Goal: Task Accomplishment & Management: Complete application form

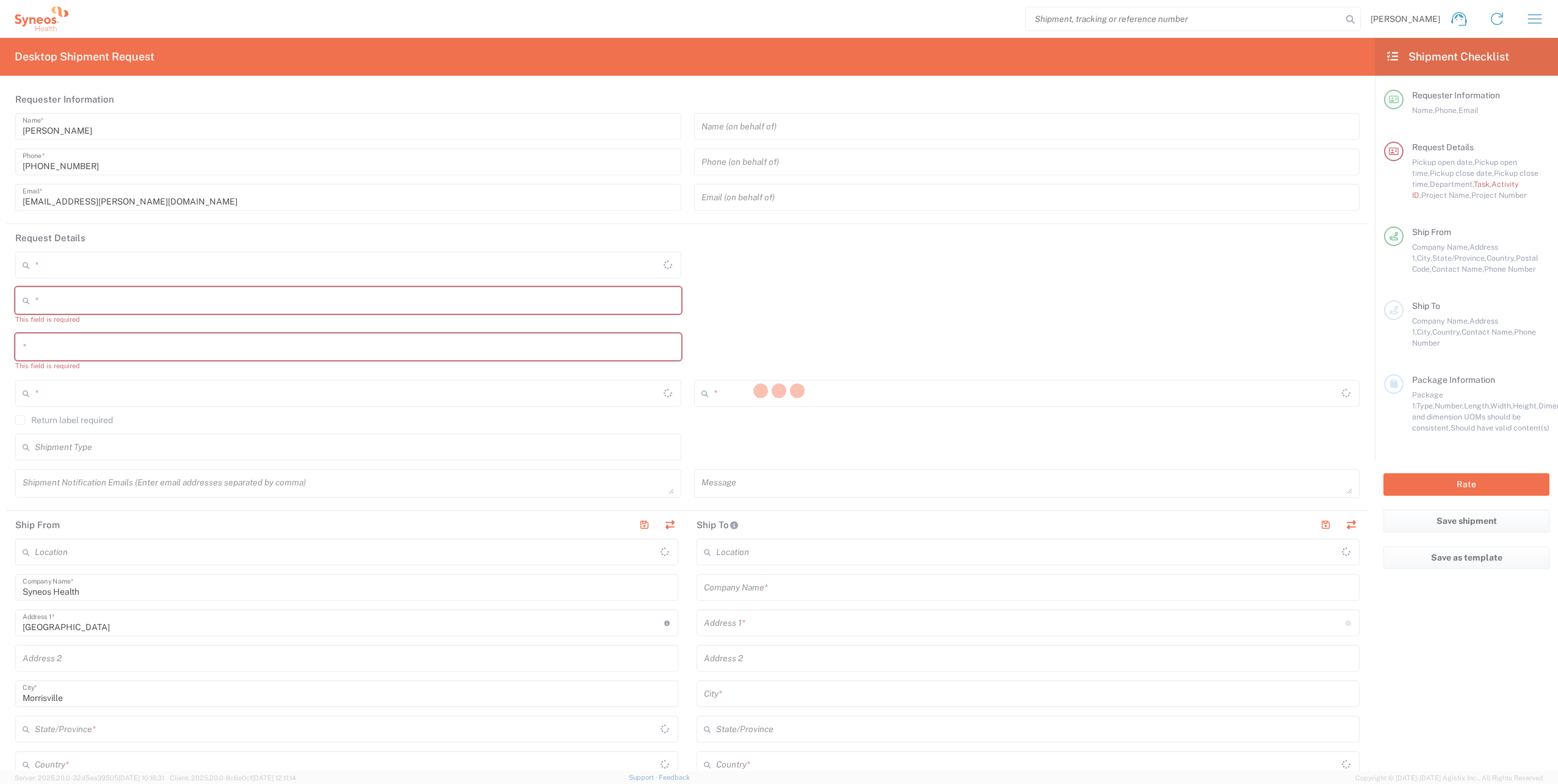
type input "4510"
type input "[US_STATE]"
type input "[GEOGRAPHIC_DATA]"
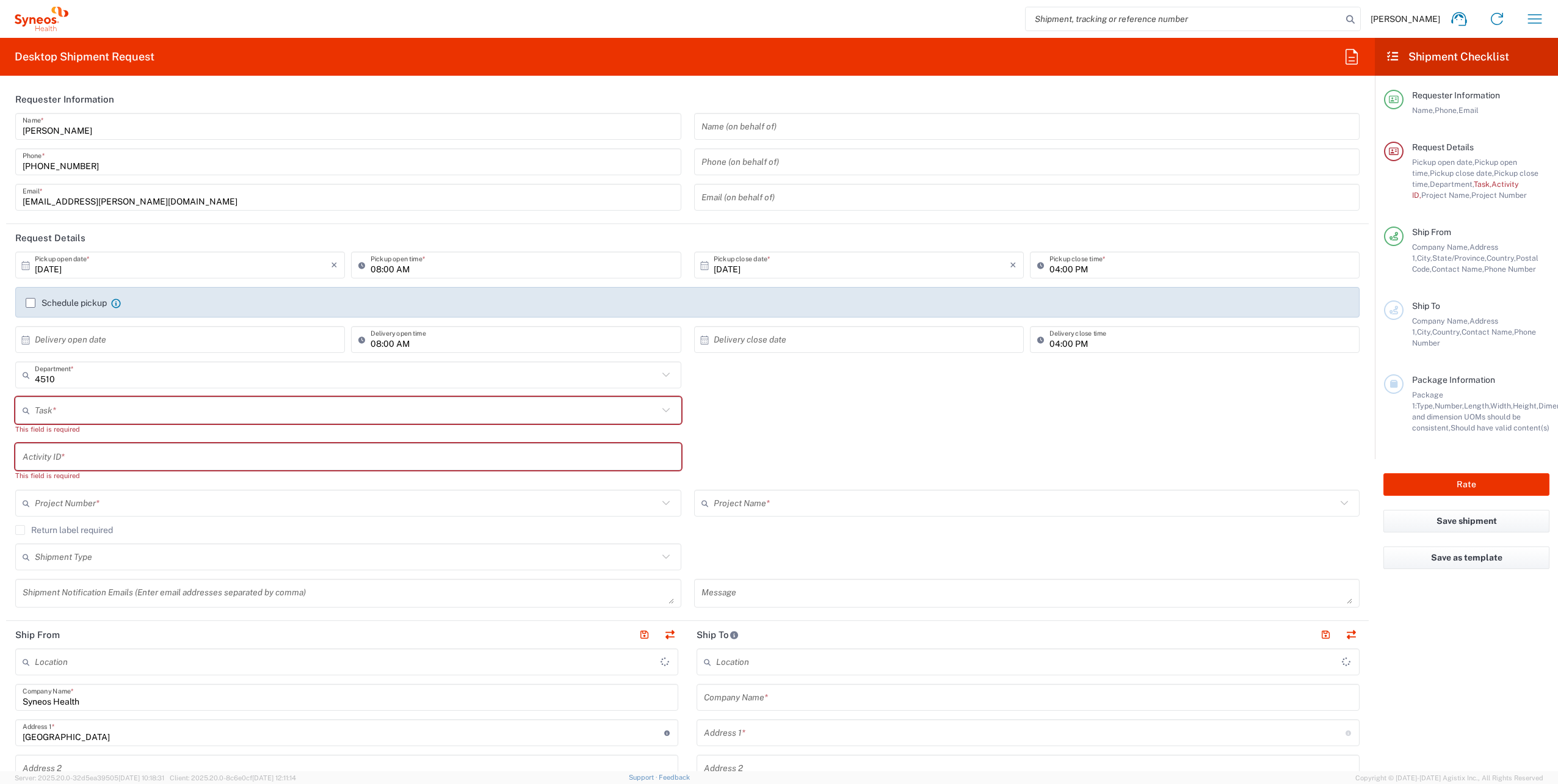
type input "Syneos Health, LLC-[GEOGRAPHIC_DATA] [GEOGRAPHIC_DATA] [GEOGRAPHIC_DATA]"
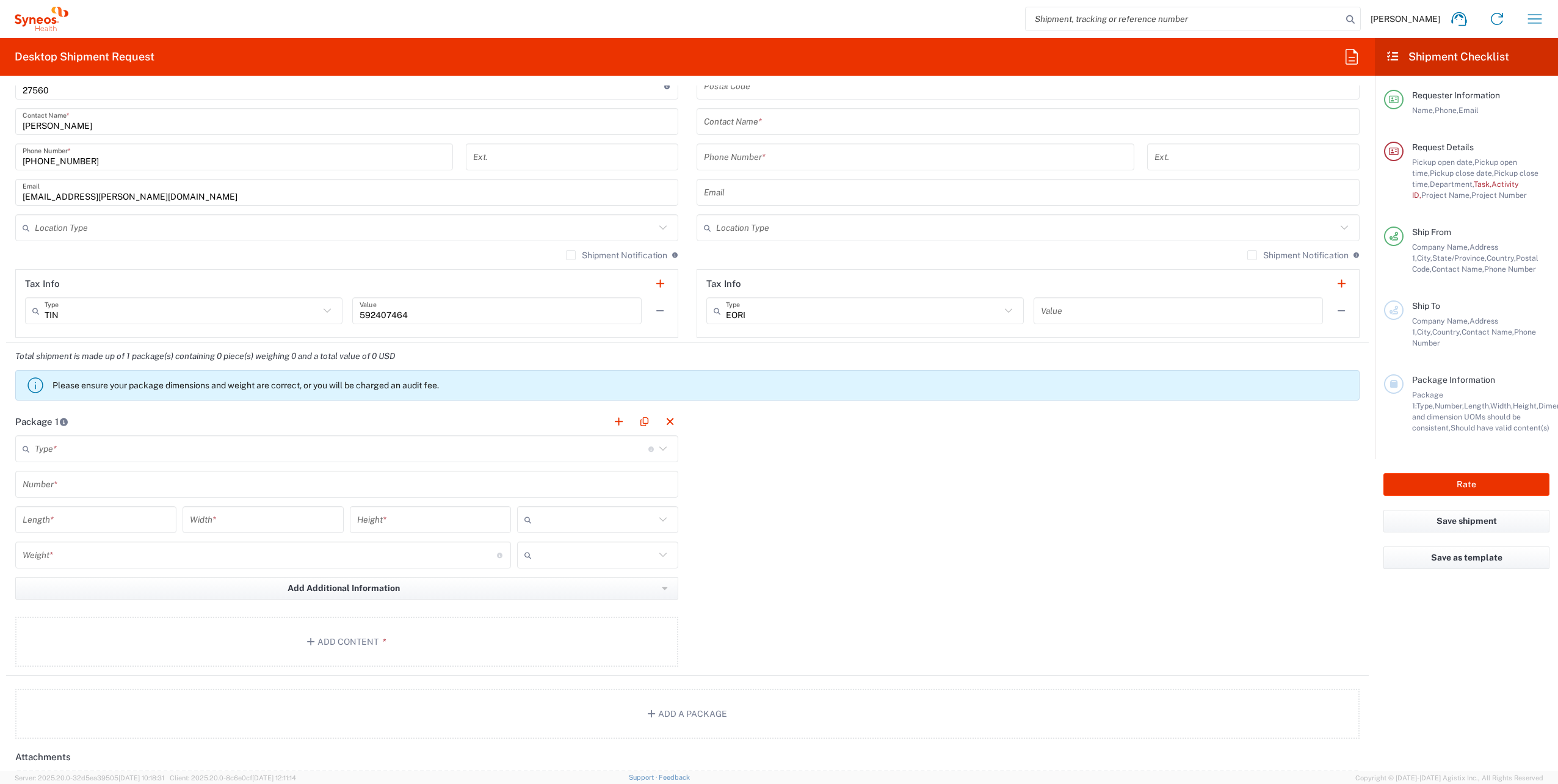
scroll to position [854, 0]
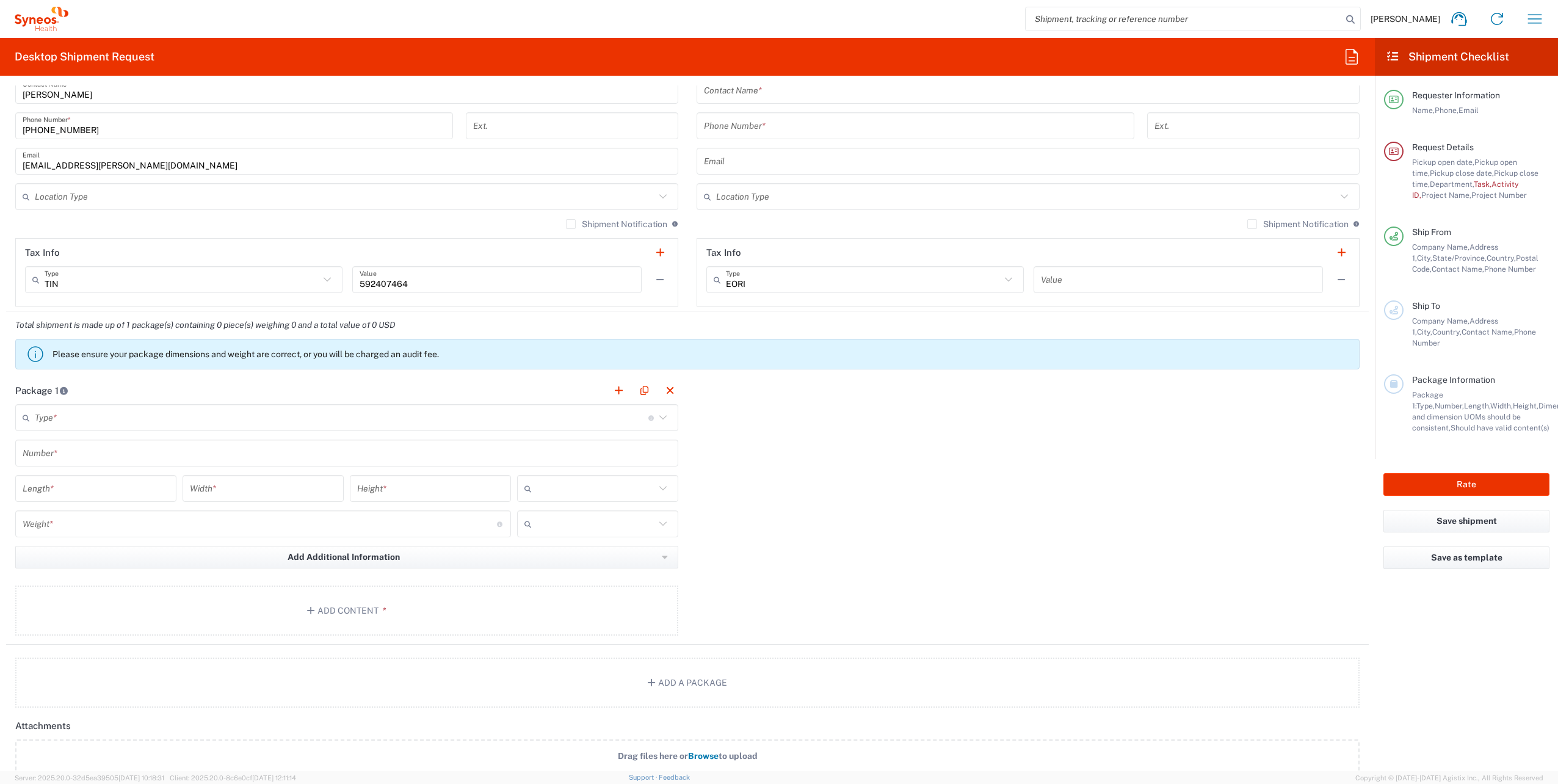
drag, startPoint x: 229, startPoint y: 416, endPoint x: 205, endPoint y: 423, distance: 25.0
click at [229, 416] on input "text" at bounding box center [341, 417] width 613 height 21
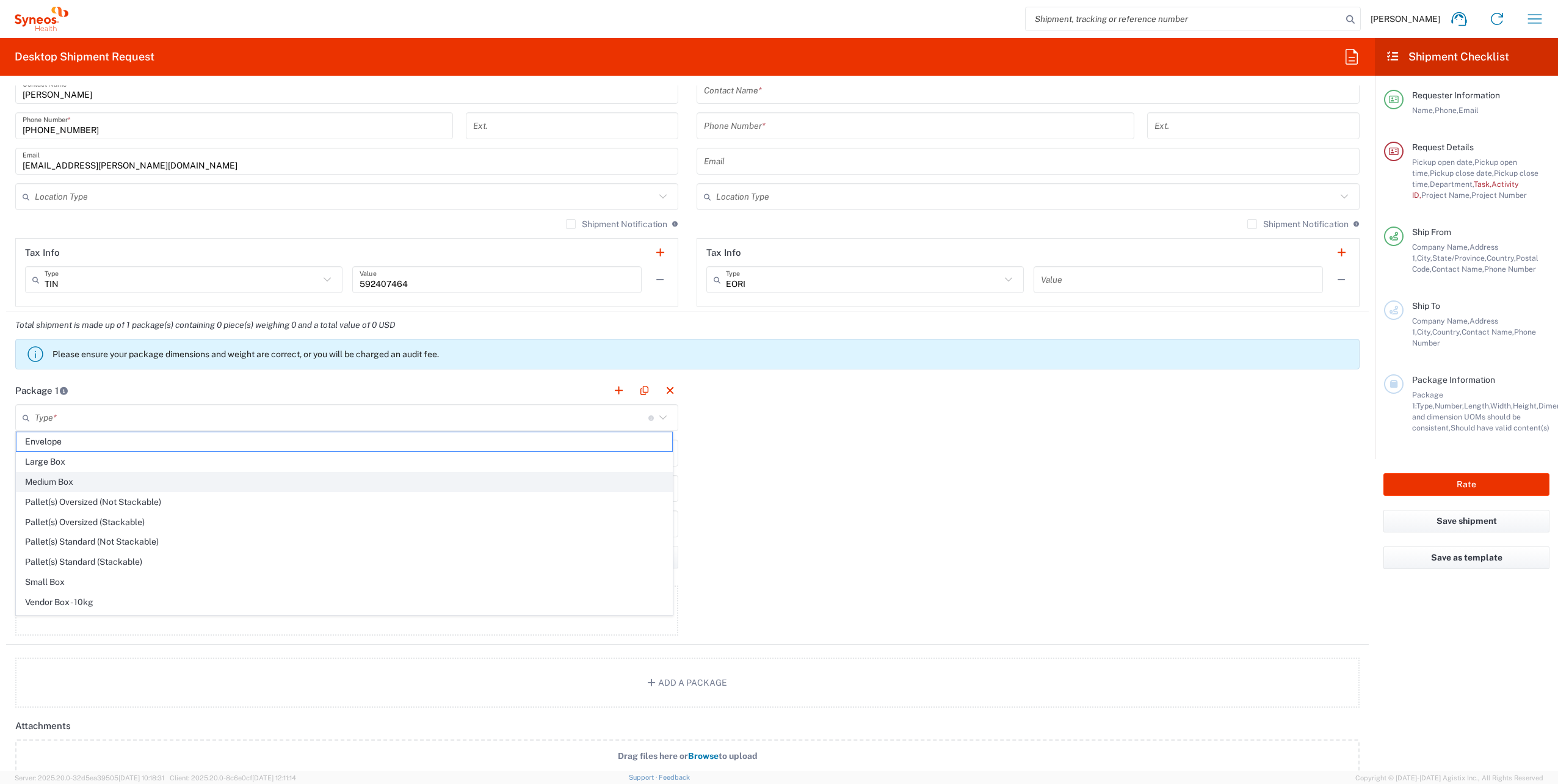
click at [91, 475] on span "Medium Box" at bounding box center [344, 482] width 656 height 18
type input "Medium Box"
type input "13"
type input "11.5"
type input "2.5"
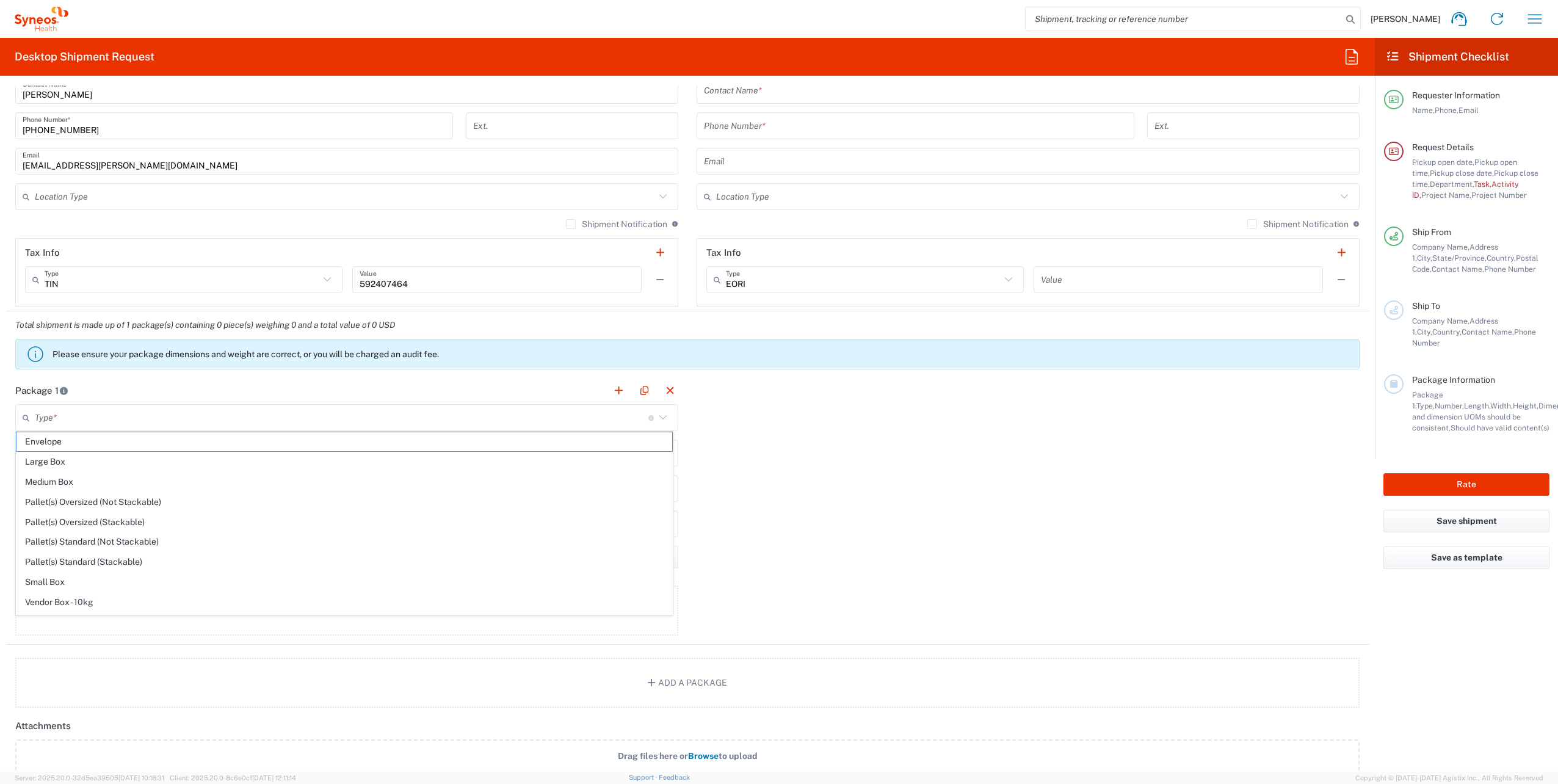
type input "in"
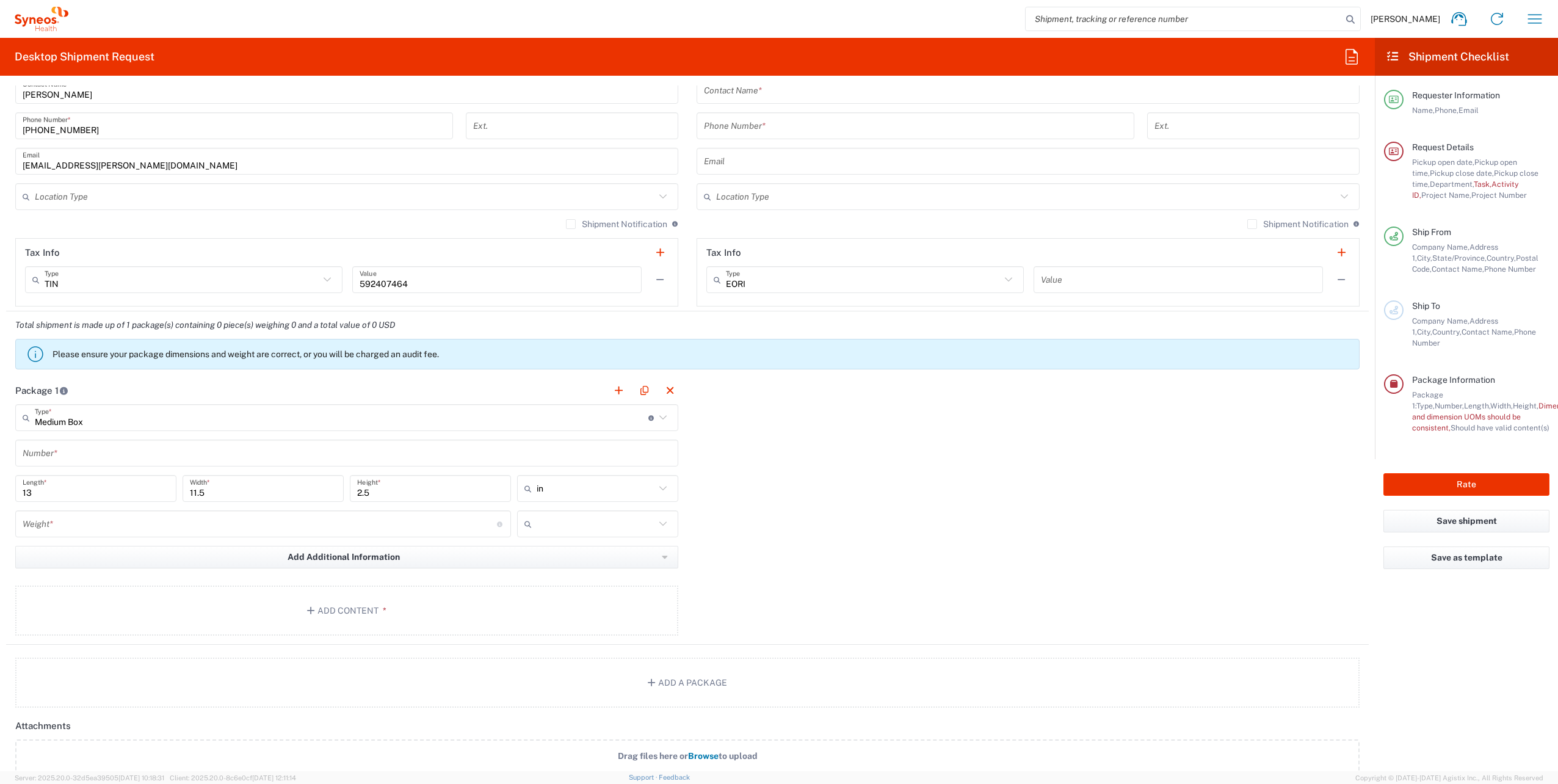
click at [103, 455] on input "text" at bounding box center [346, 453] width 648 height 21
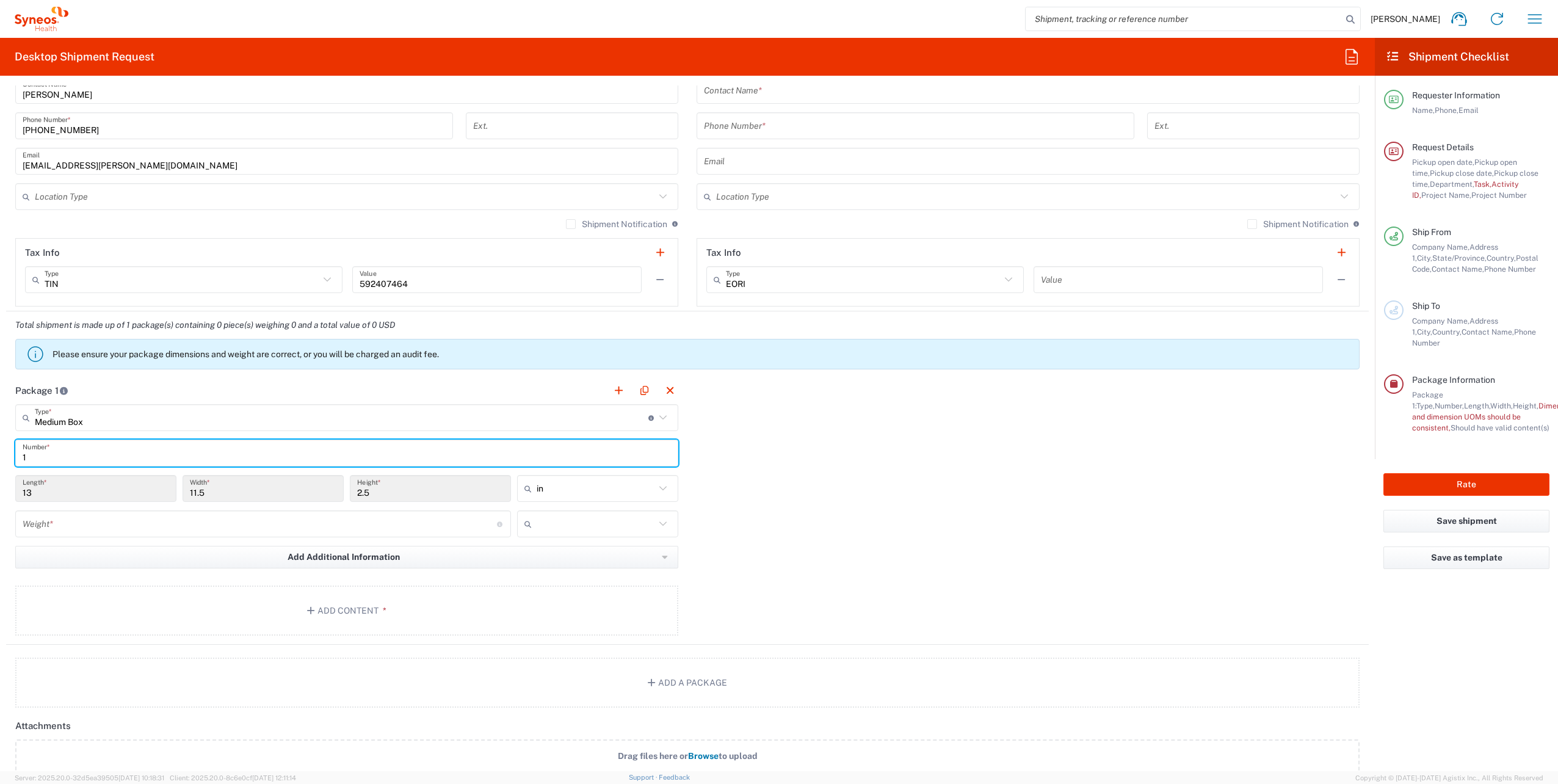
type input "1"
click at [136, 520] on input "number" at bounding box center [259, 523] width 474 height 21
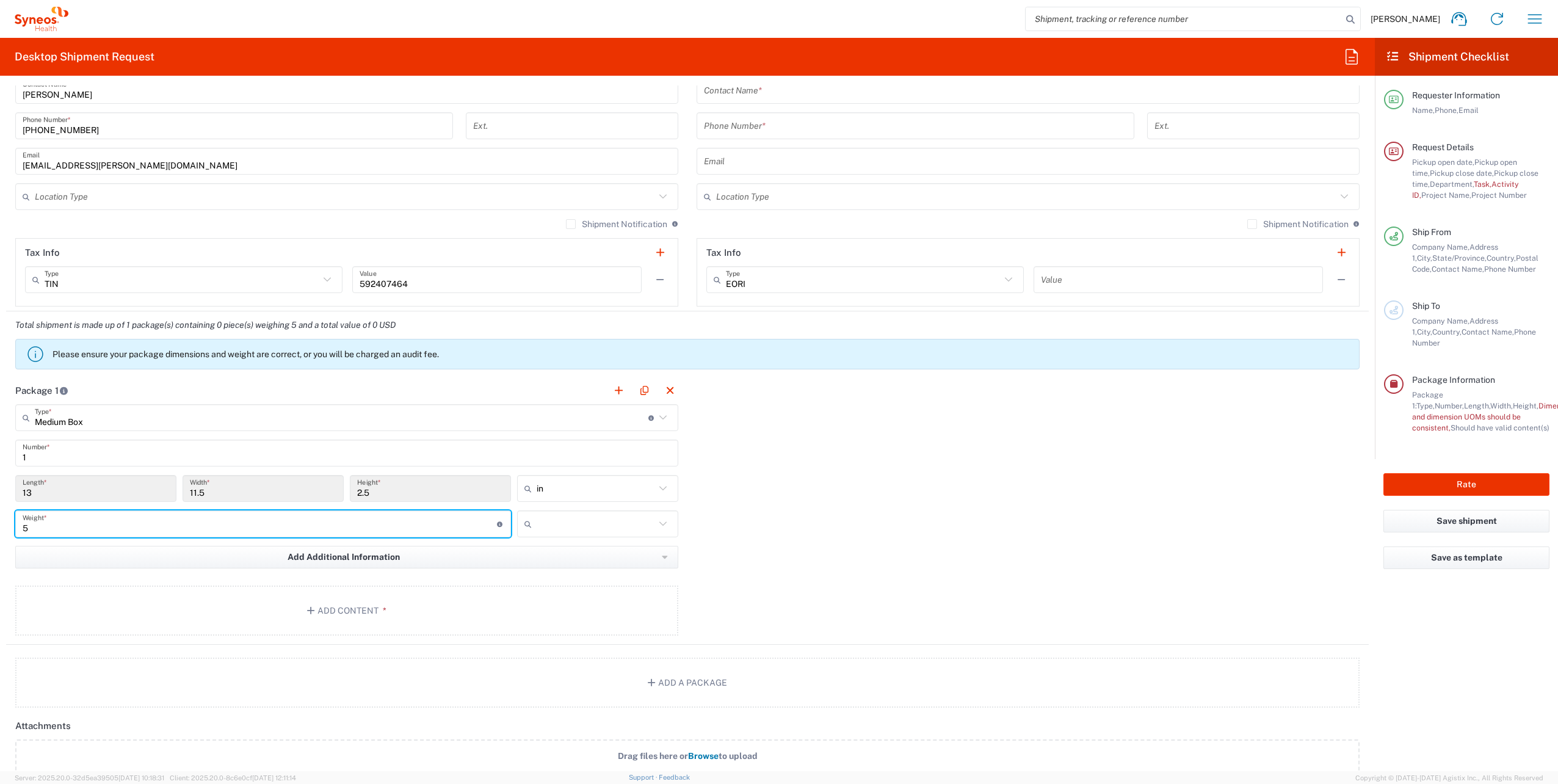
type input "5"
click at [617, 532] on div at bounding box center [597, 523] width 161 height 27
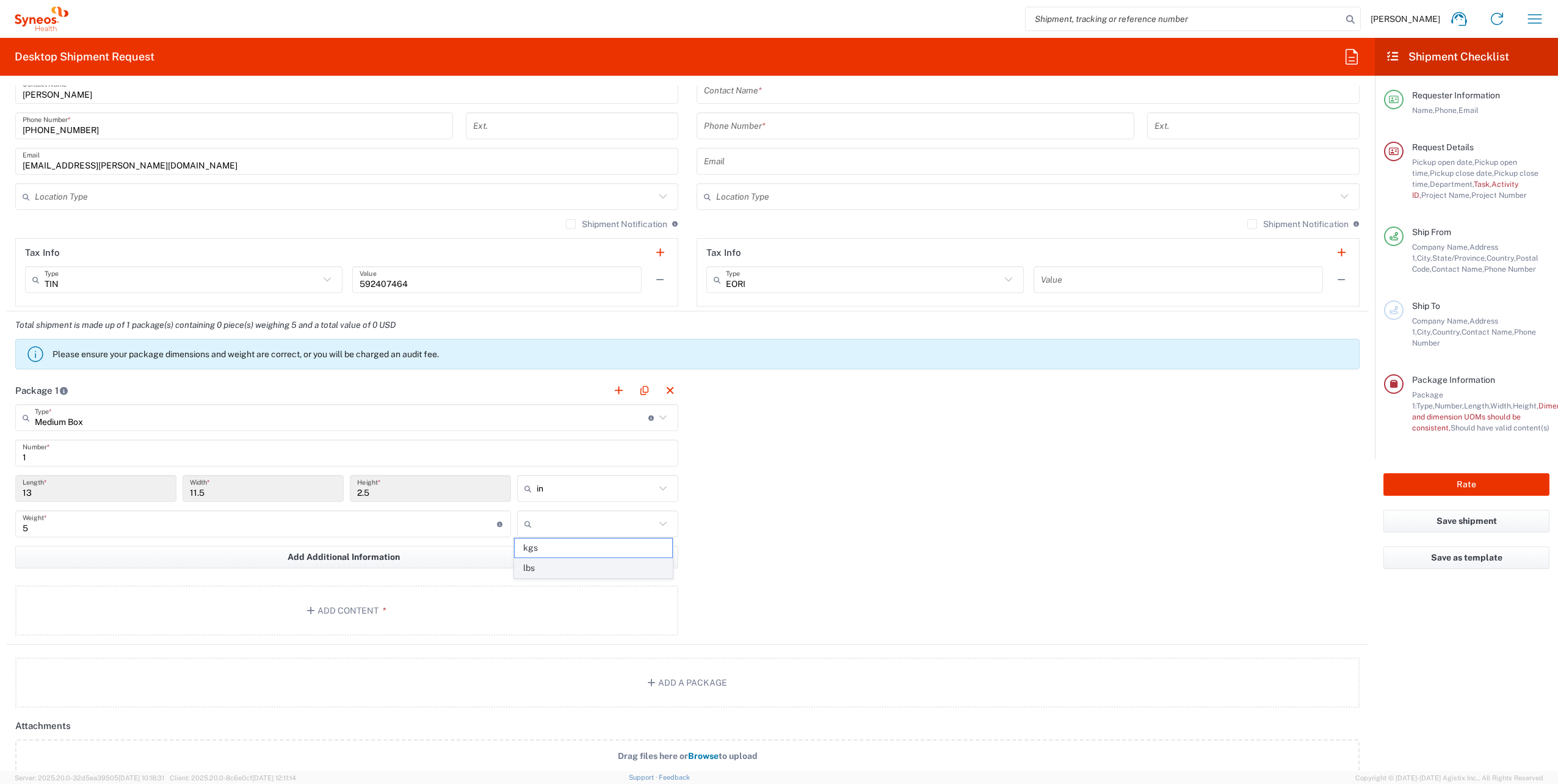
click at [543, 569] on span "lbs" at bounding box center [593, 568] width 157 height 18
type input "lbs"
click at [354, 608] on button "Add Content *" at bounding box center [347, 610] width 663 height 50
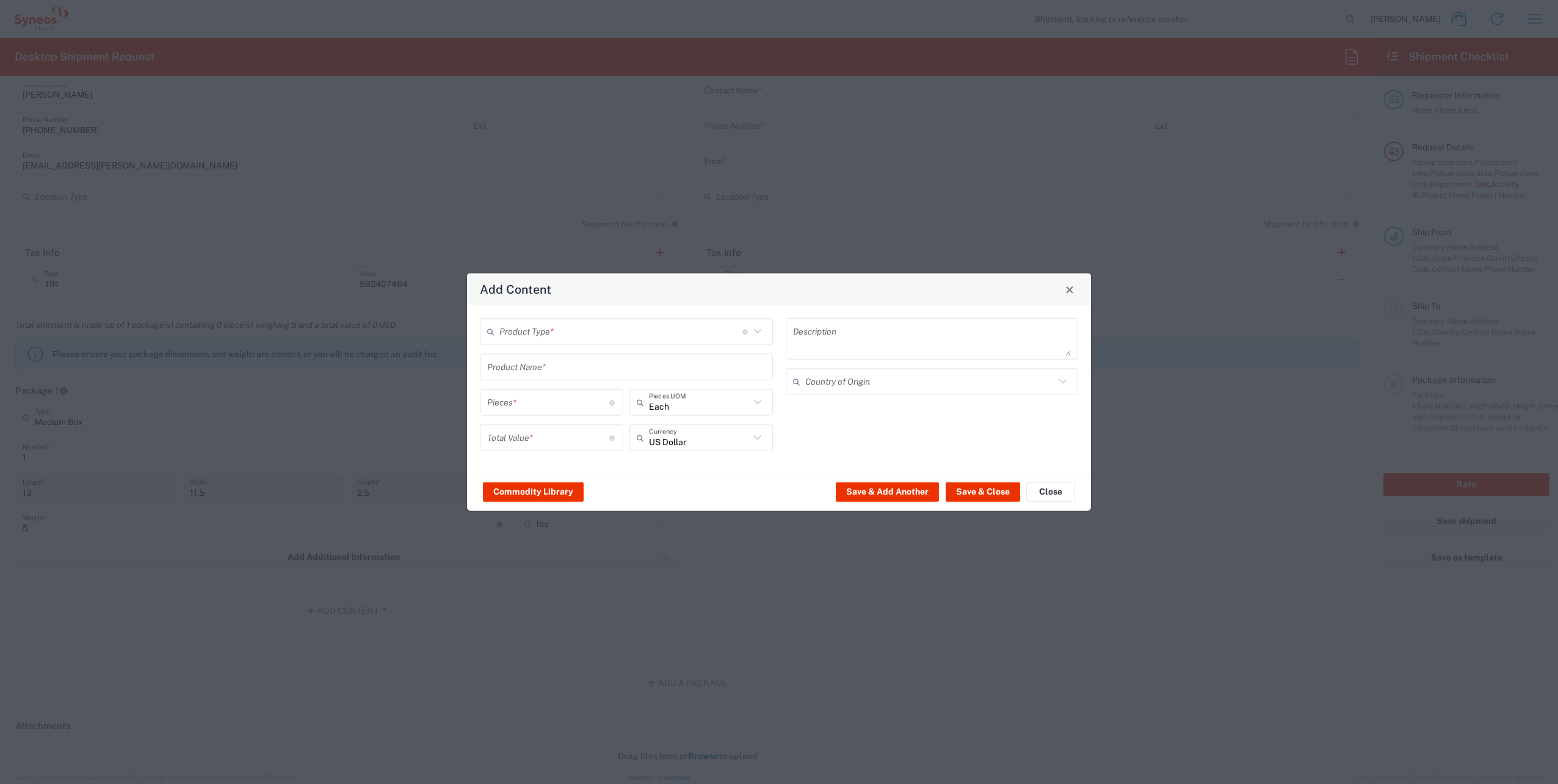
click at [632, 320] on div "Product Type * Document: Paper document generated internally by Syneos, a clien…" at bounding box center [626, 331] width 293 height 27
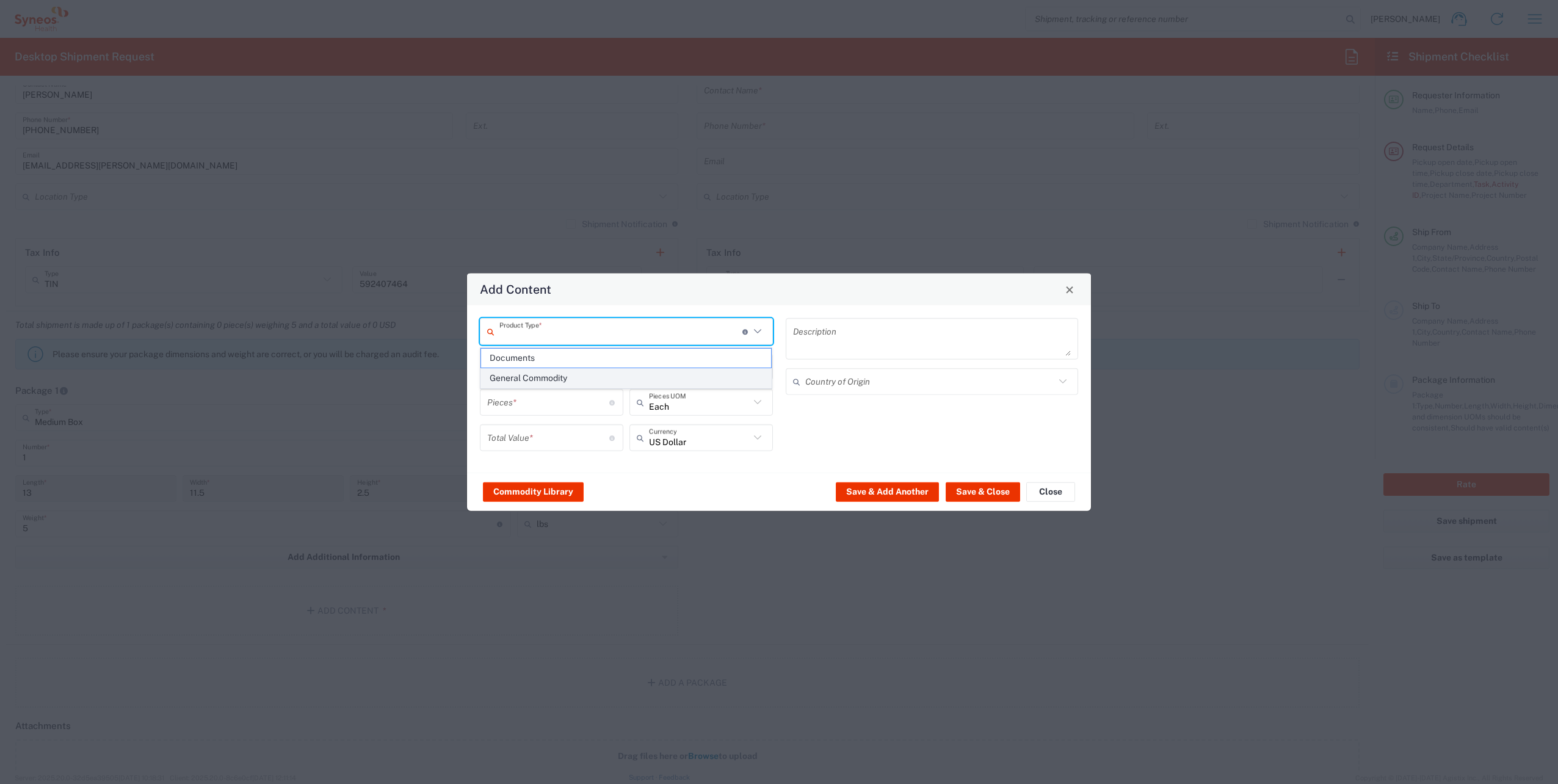
click at [545, 378] on span "General Commodity" at bounding box center [626, 378] width 290 height 18
type input "General Commodity"
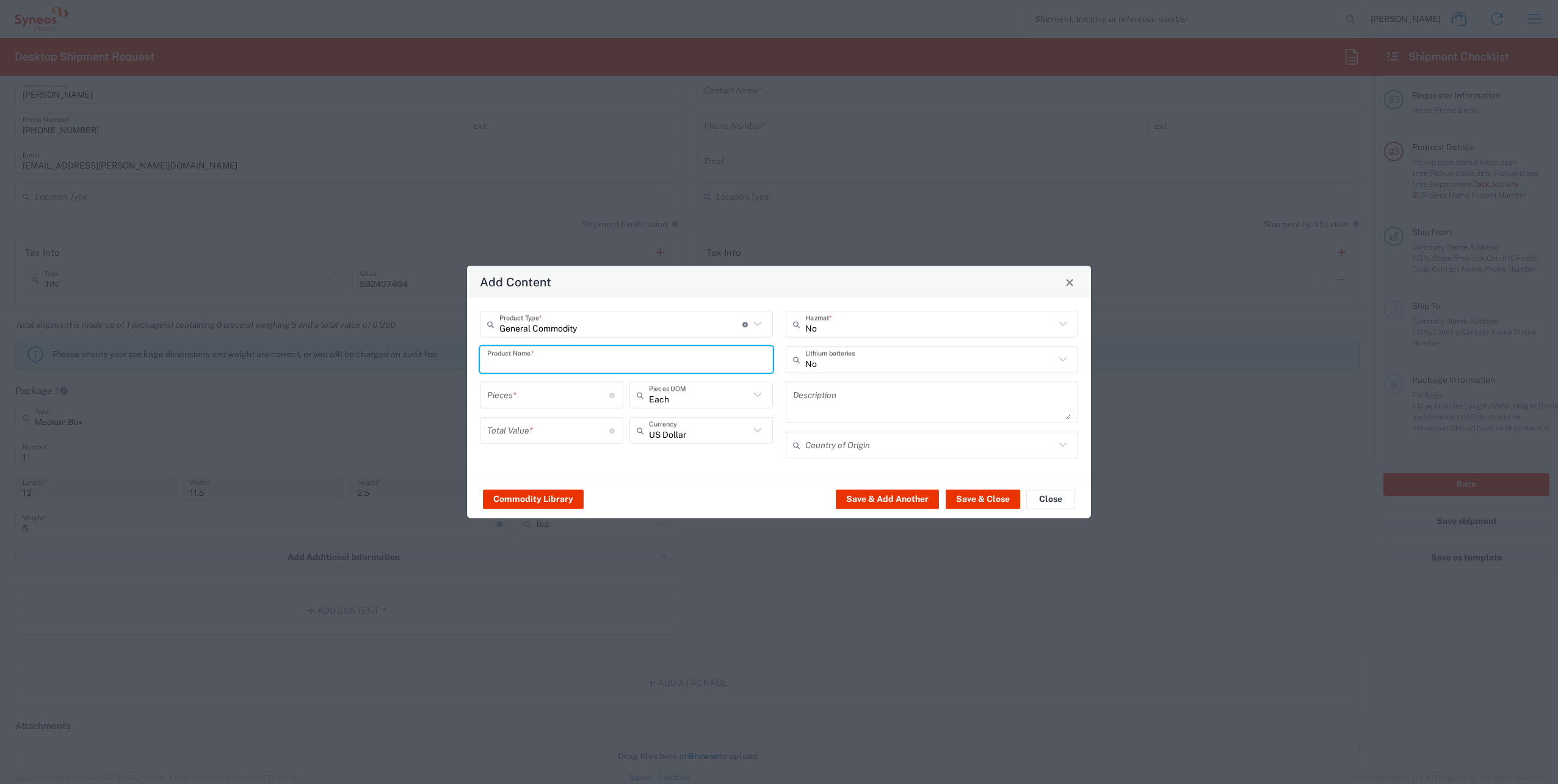
click at [558, 359] on input "text" at bounding box center [626, 359] width 278 height 21
paste input "Dell Latitude 5420"
type input "Dell Latitude 5420"
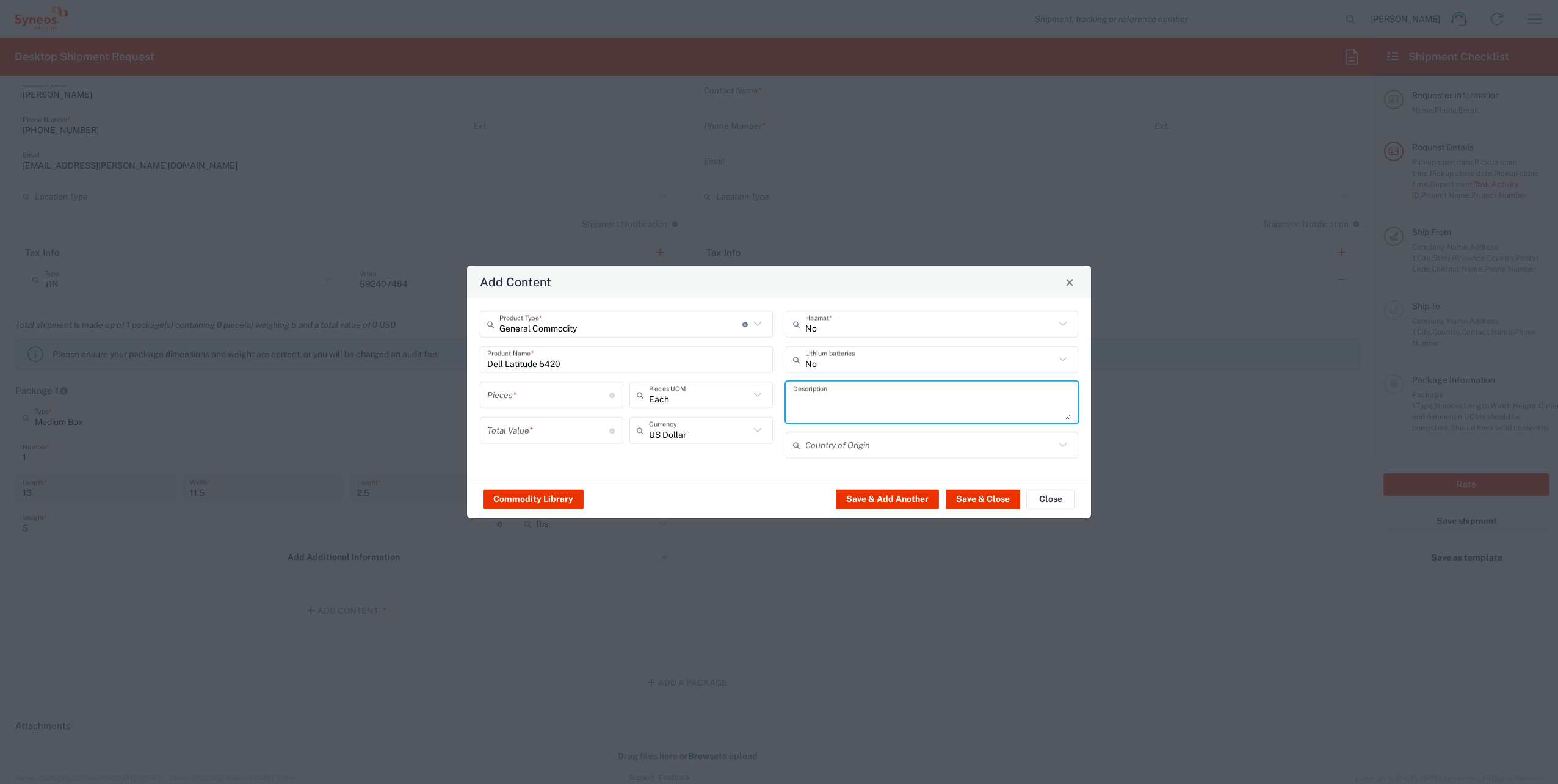
paste textarea "Dell Latitude 5420"
type textarea "Dell Latitude 5420"
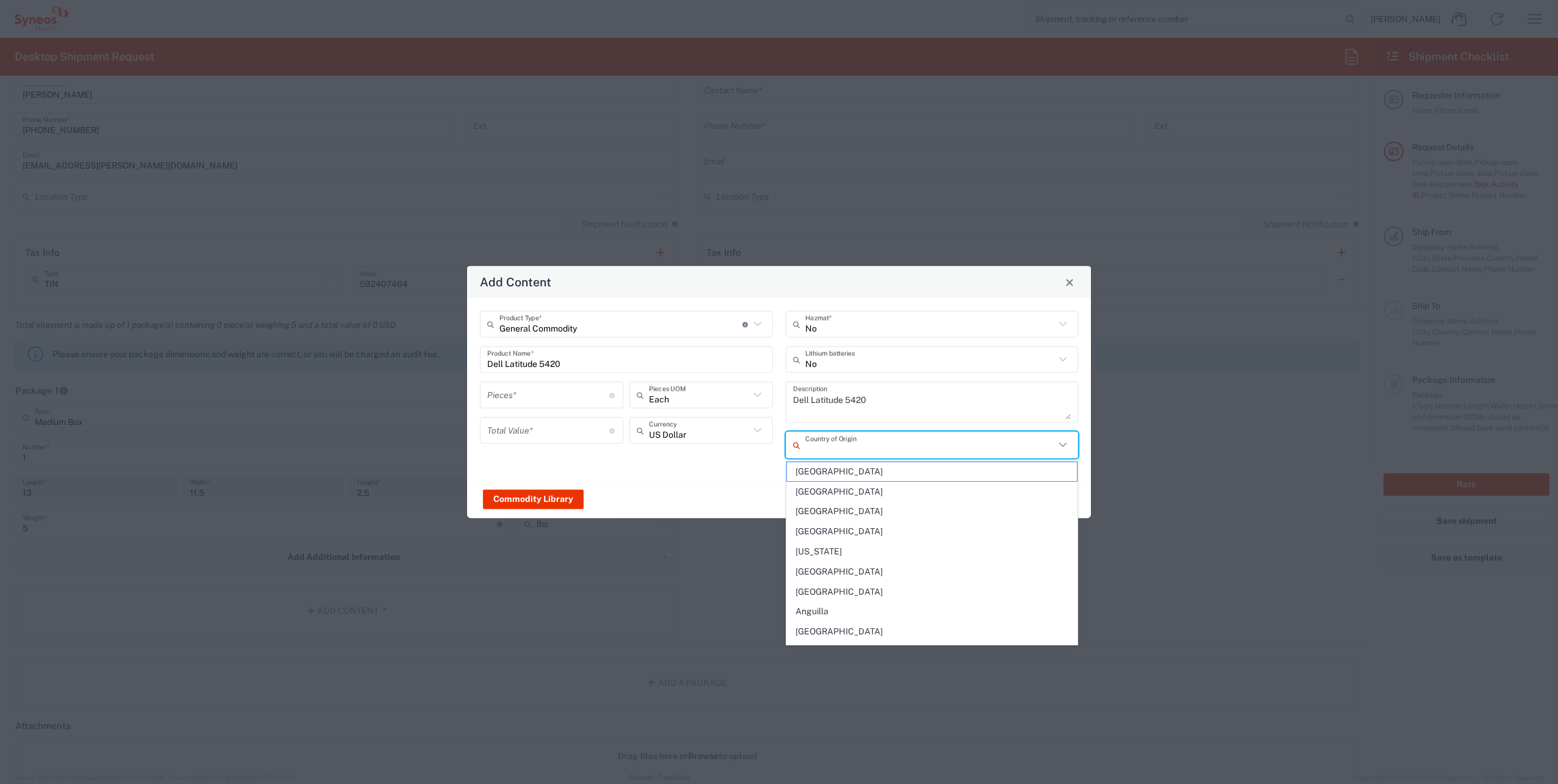
click at [834, 448] on input "text" at bounding box center [930, 444] width 251 height 21
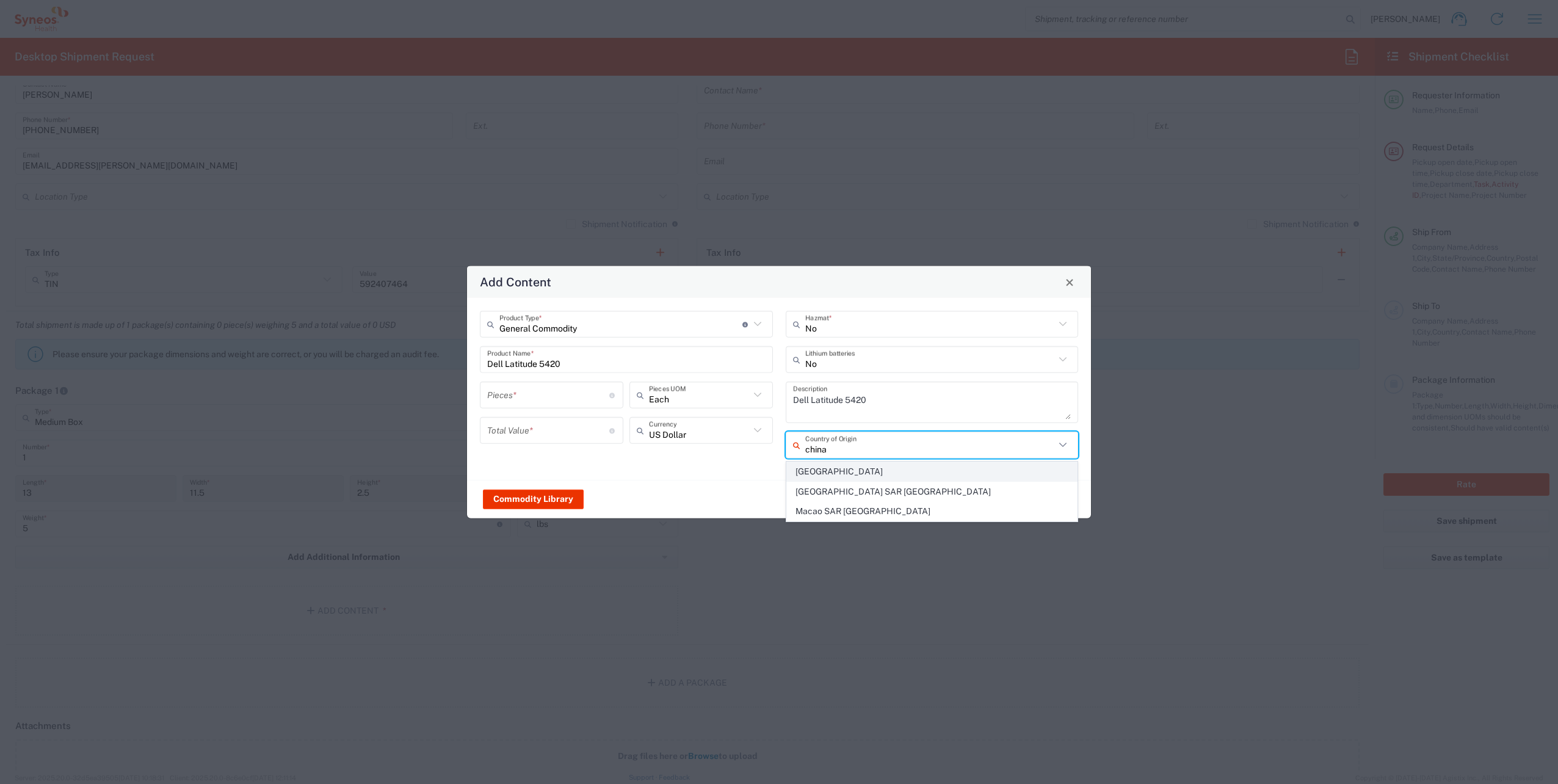
click at [829, 472] on span "[GEOGRAPHIC_DATA]" at bounding box center [932, 472] width 290 height 18
type input "[GEOGRAPHIC_DATA]"
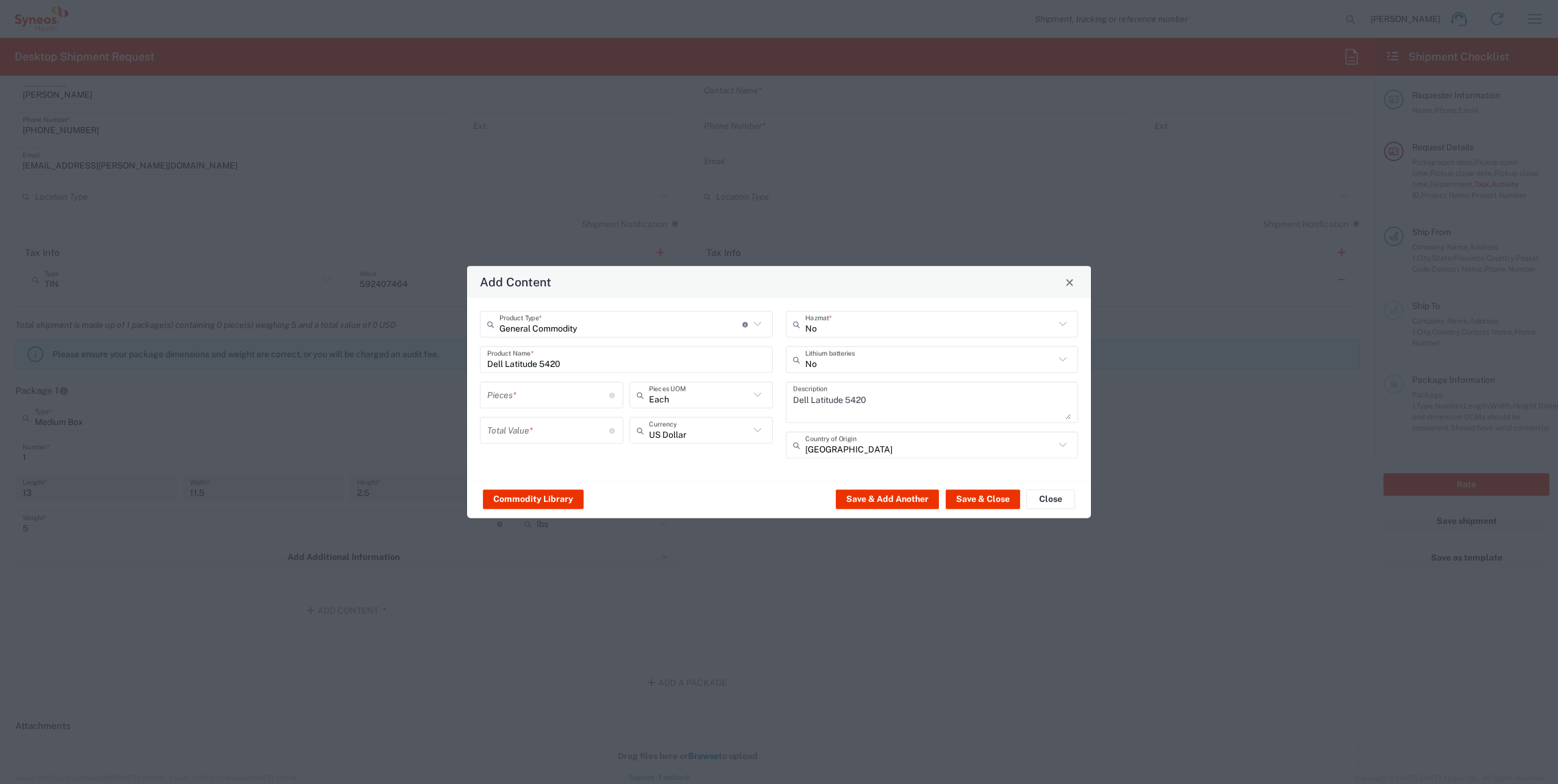
click at [556, 393] on input "number" at bounding box center [548, 394] width 122 height 21
type input "1"
click at [550, 427] on input "number" at bounding box center [548, 429] width 122 height 21
type input "800"
click at [994, 494] on button "Save & Close" at bounding box center [983, 498] width 75 height 19
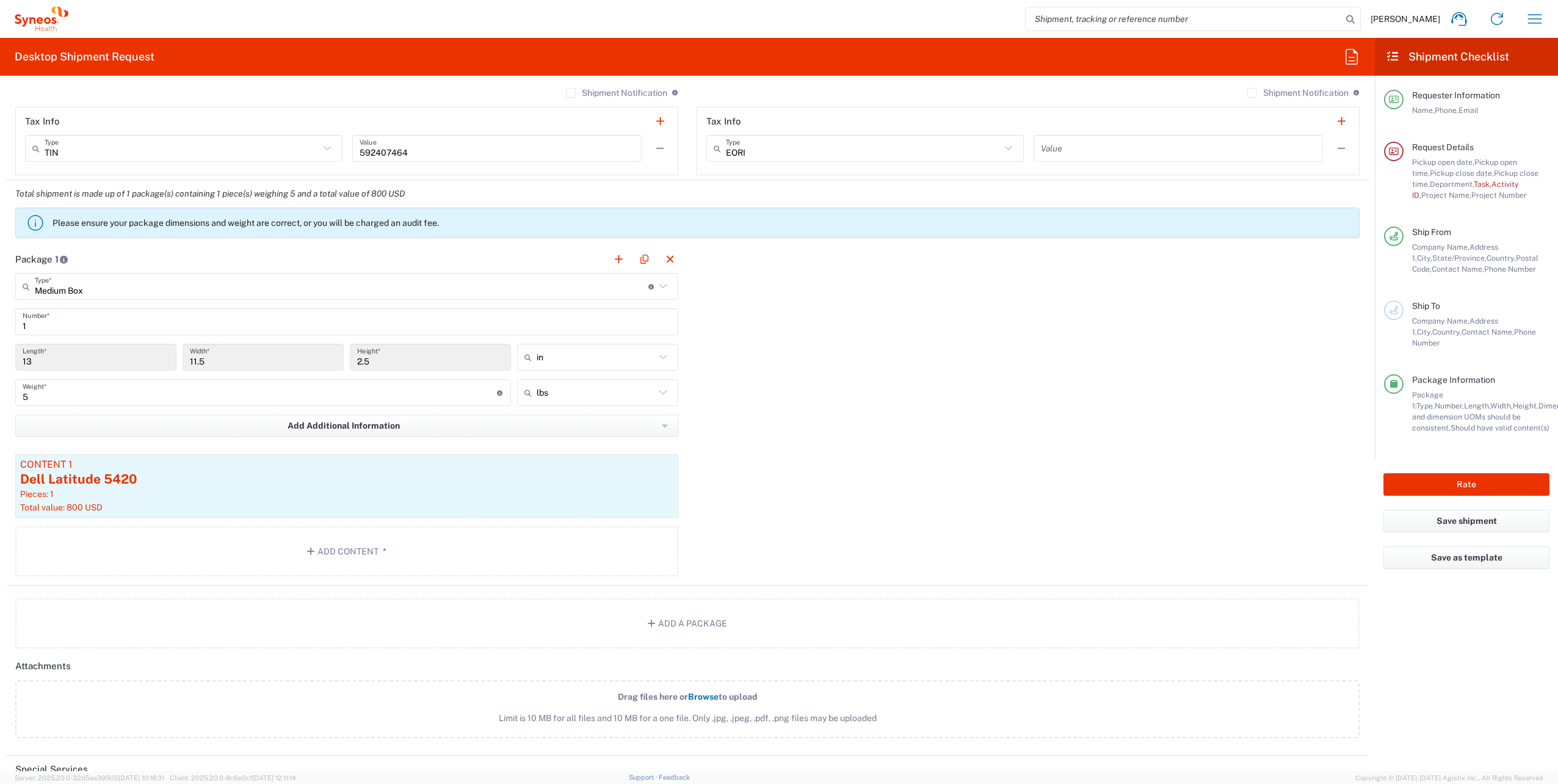
scroll to position [1037, 0]
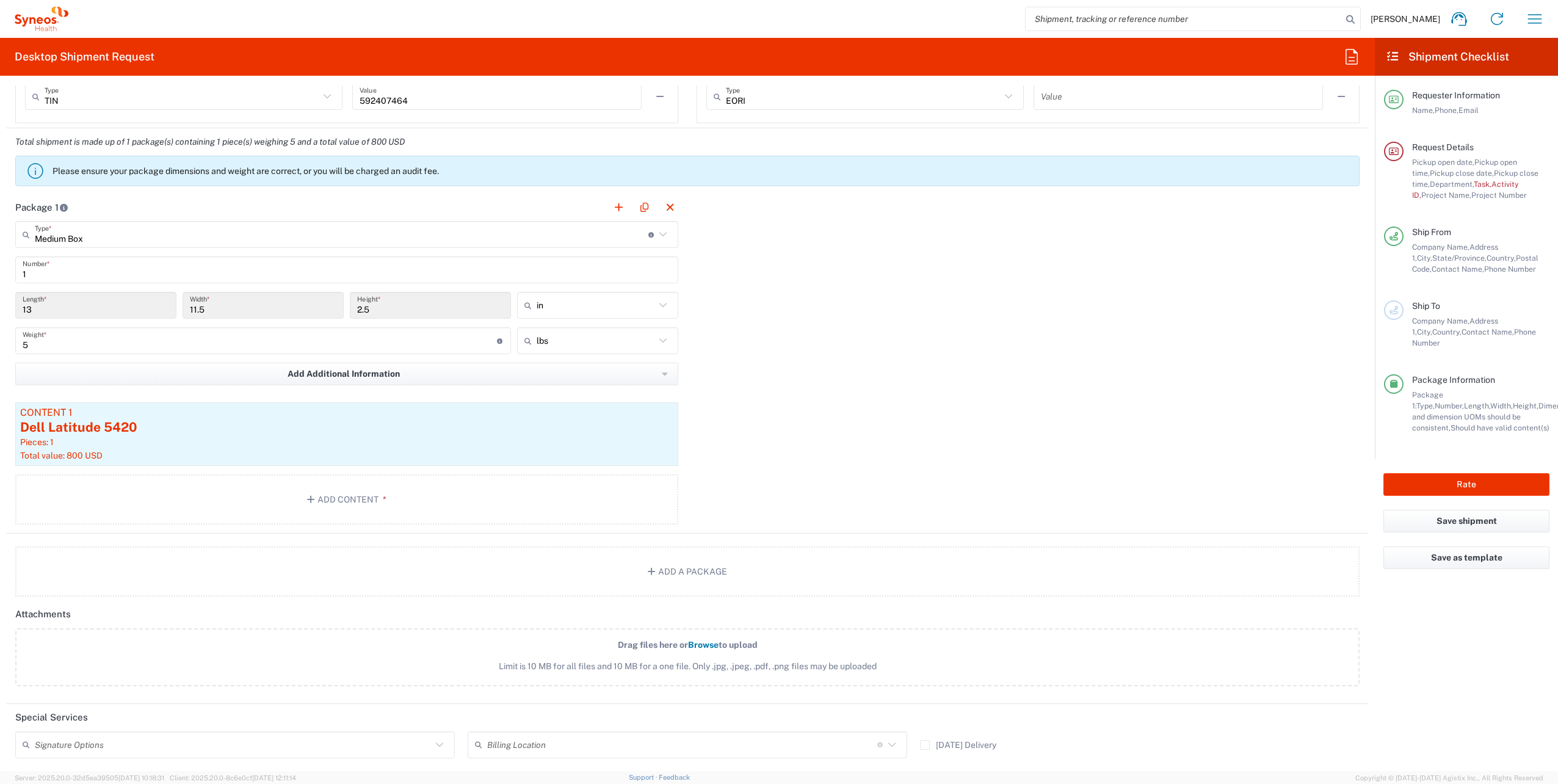
click at [428, 743] on input "text" at bounding box center [233, 743] width 397 height 21
drag, startPoint x: 228, startPoint y: 766, endPoint x: 498, endPoint y: 721, distance: 273.7
click at [228, 766] on span "Adult Signature Required" at bounding box center [233, 767] width 434 height 18
type input "Adult Signature Required"
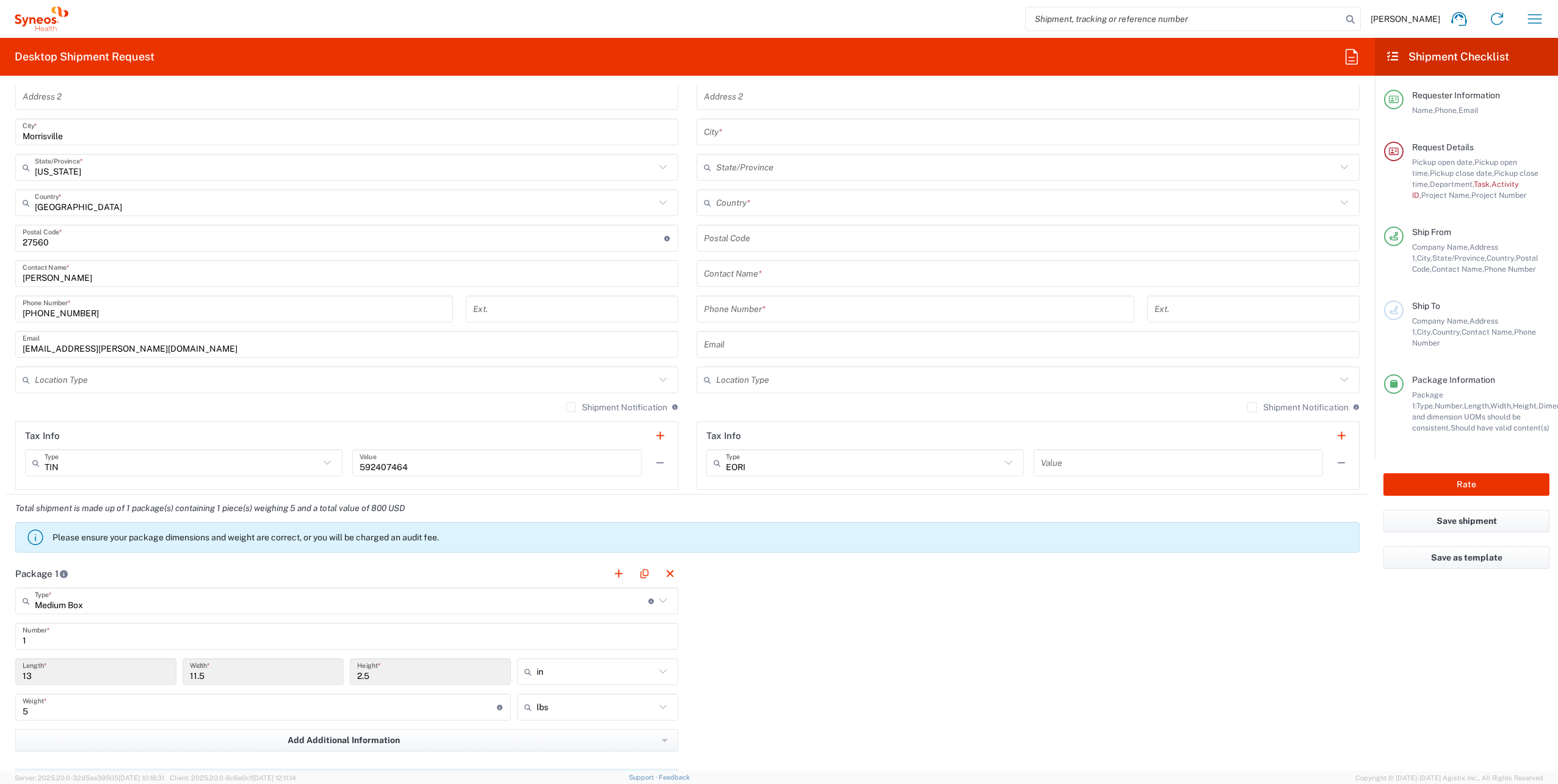
scroll to position [488, 0]
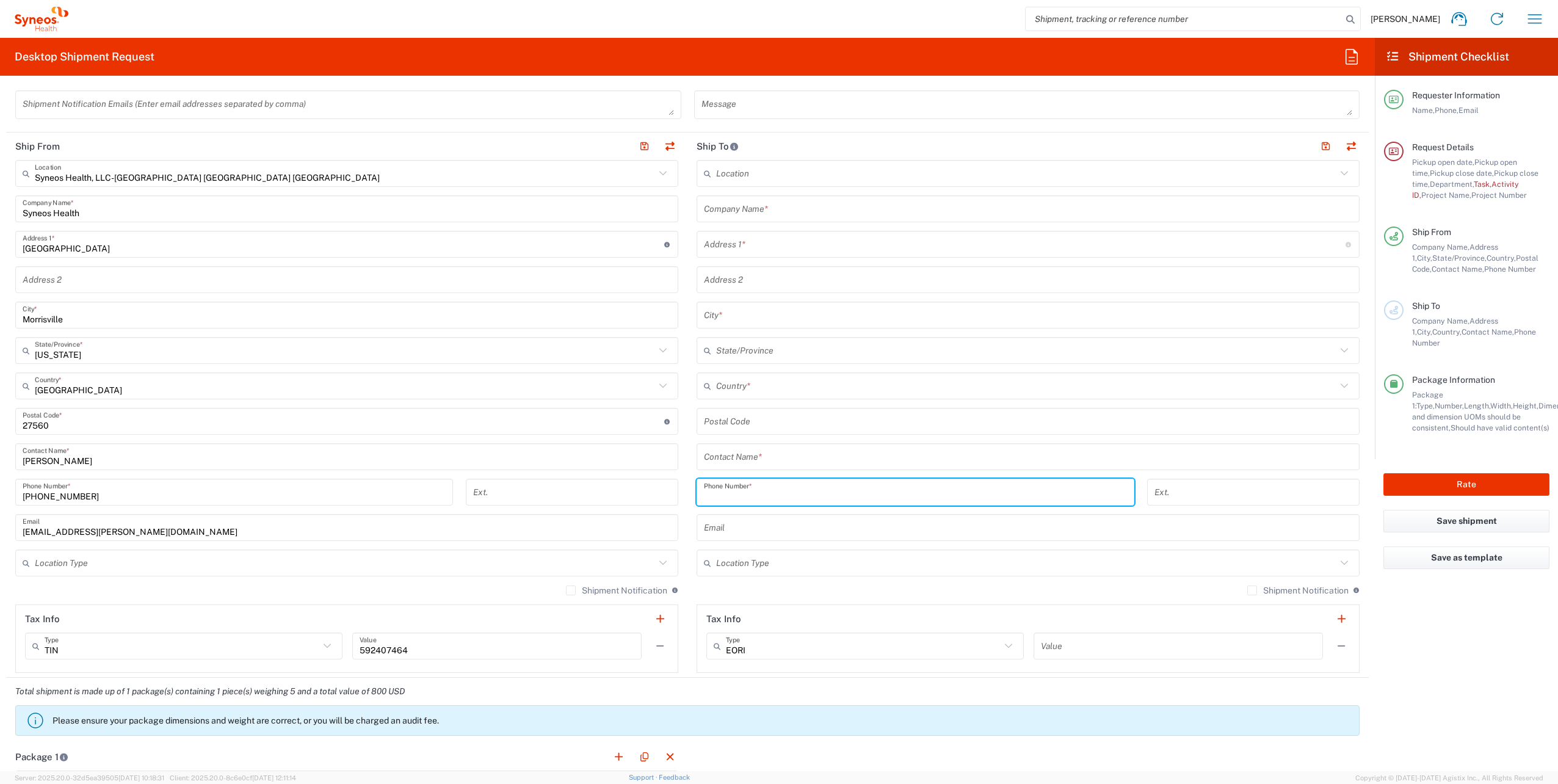
paste input "[PHONE_NUMBER]"
type input "[PHONE_NUMBER]"
click at [1247, 592] on label "Shipment Notification" at bounding box center [1298, 590] width 102 height 10
click at [1252, 590] on input "Shipment Notification" at bounding box center [1252, 590] width 0 height 0
click at [1295, 562] on input "text" at bounding box center [1025, 562] width 620 height 21
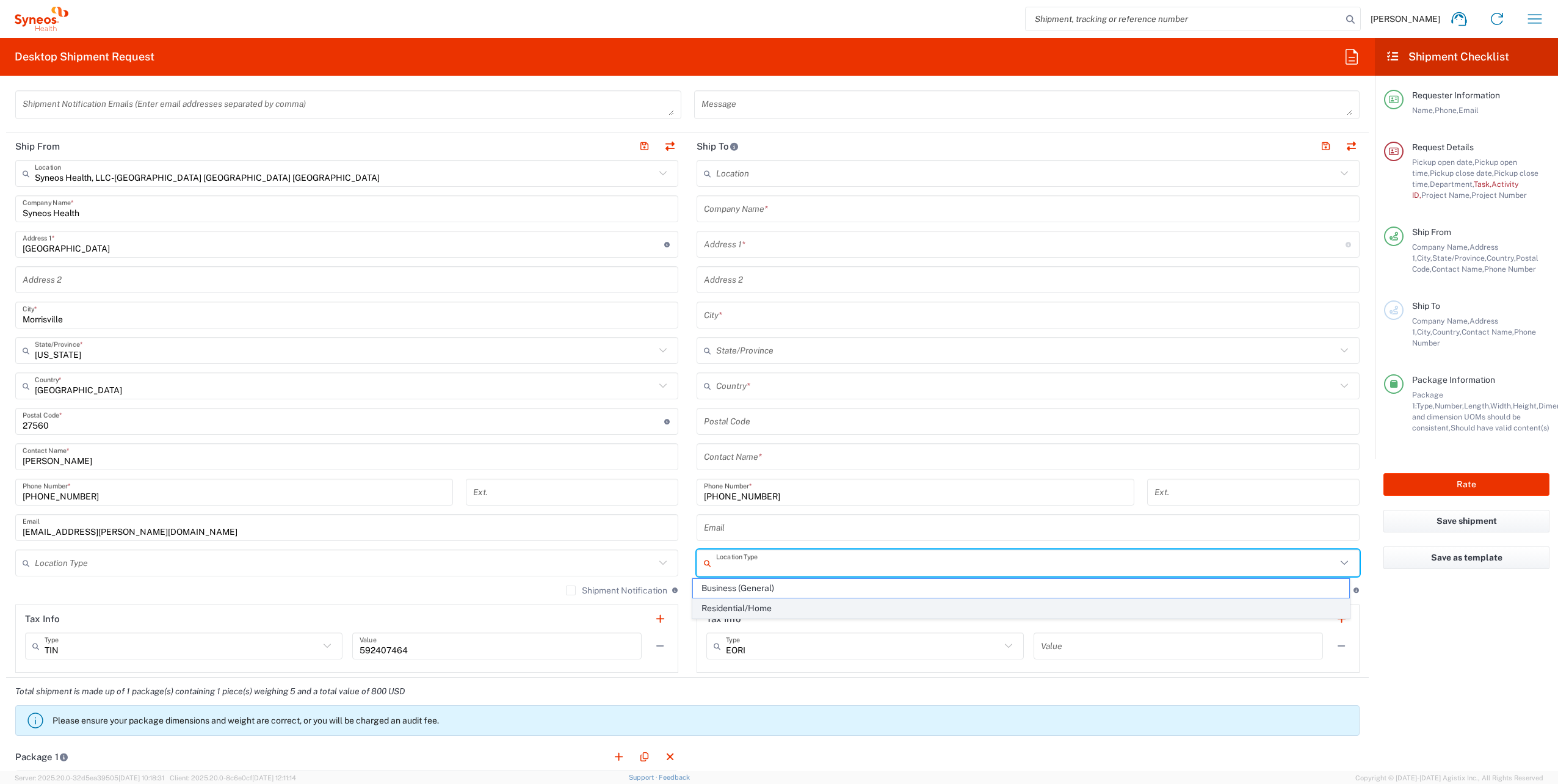
click at [797, 605] on span "Residential/Home" at bounding box center [1020, 608] width 656 height 18
type input "Residential/Home"
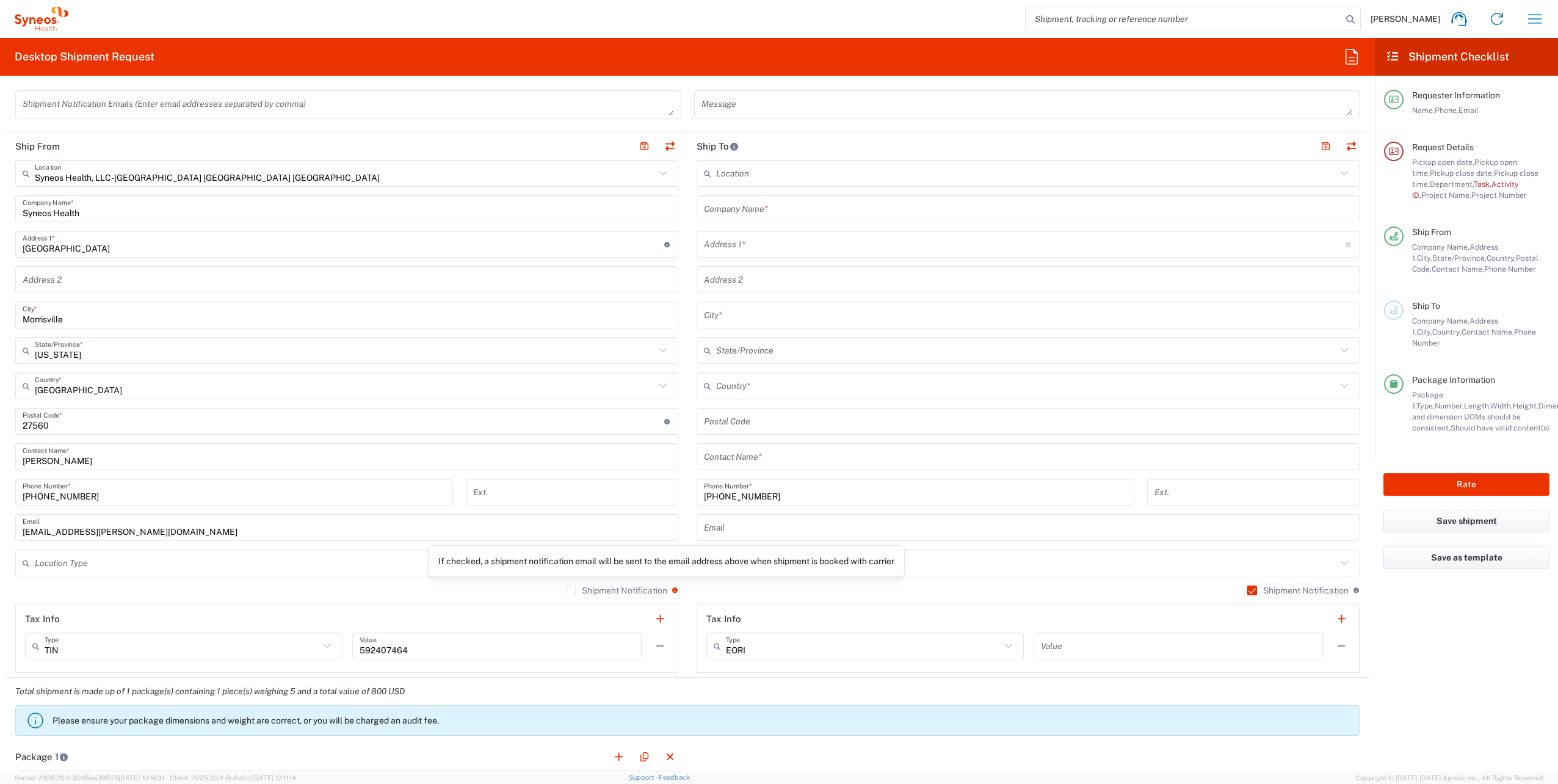
click at [650, 557] on div "If checked, a shipment notification email will be sent to the email address abo…" at bounding box center [666, 561] width 456 height 11
click at [538, 561] on input "text" at bounding box center [345, 562] width 620 height 21
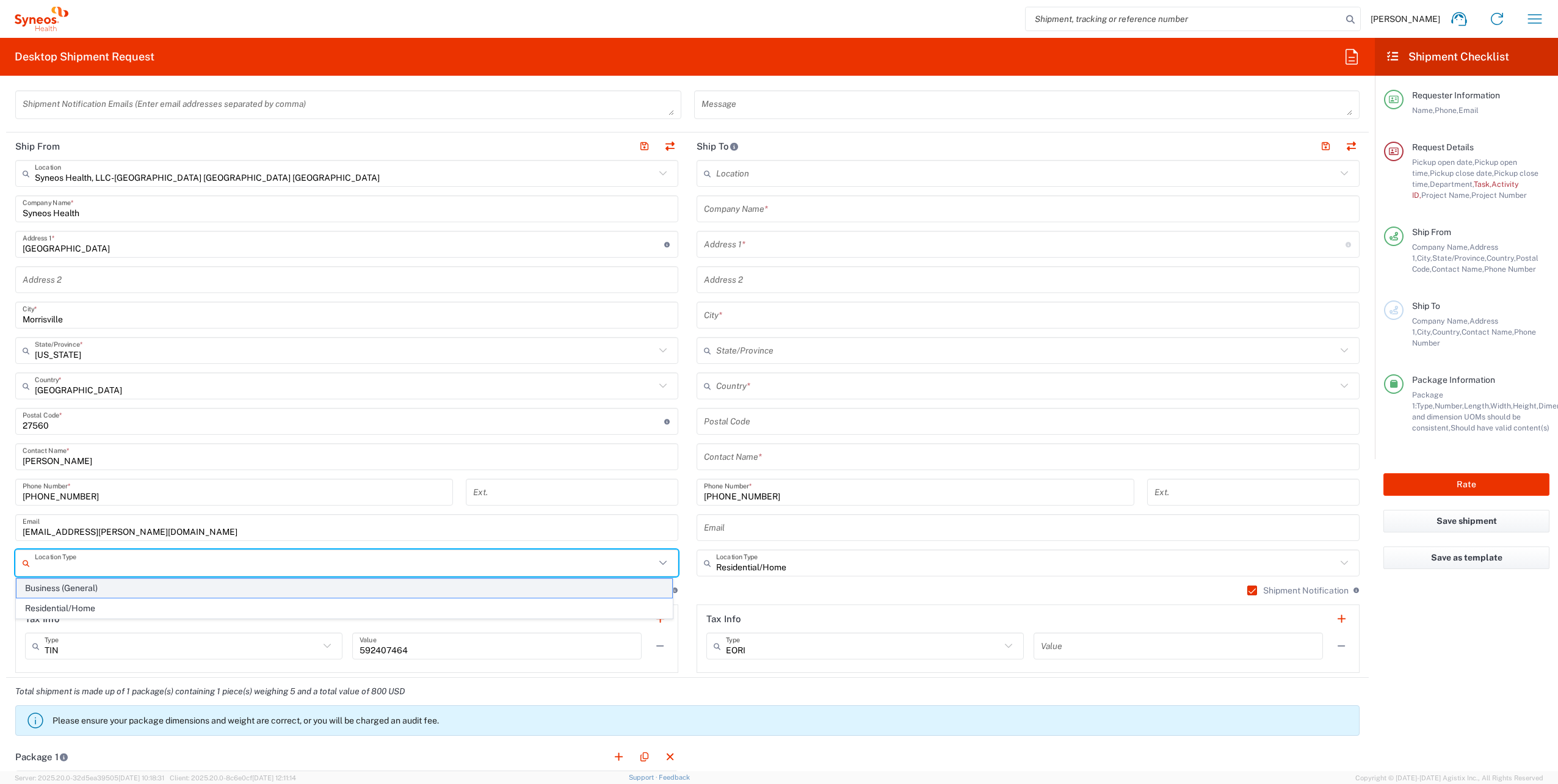
click at [179, 586] on span "Business (General)" at bounding box center [344, 588] width 656 height 18
type input "Business (General)"
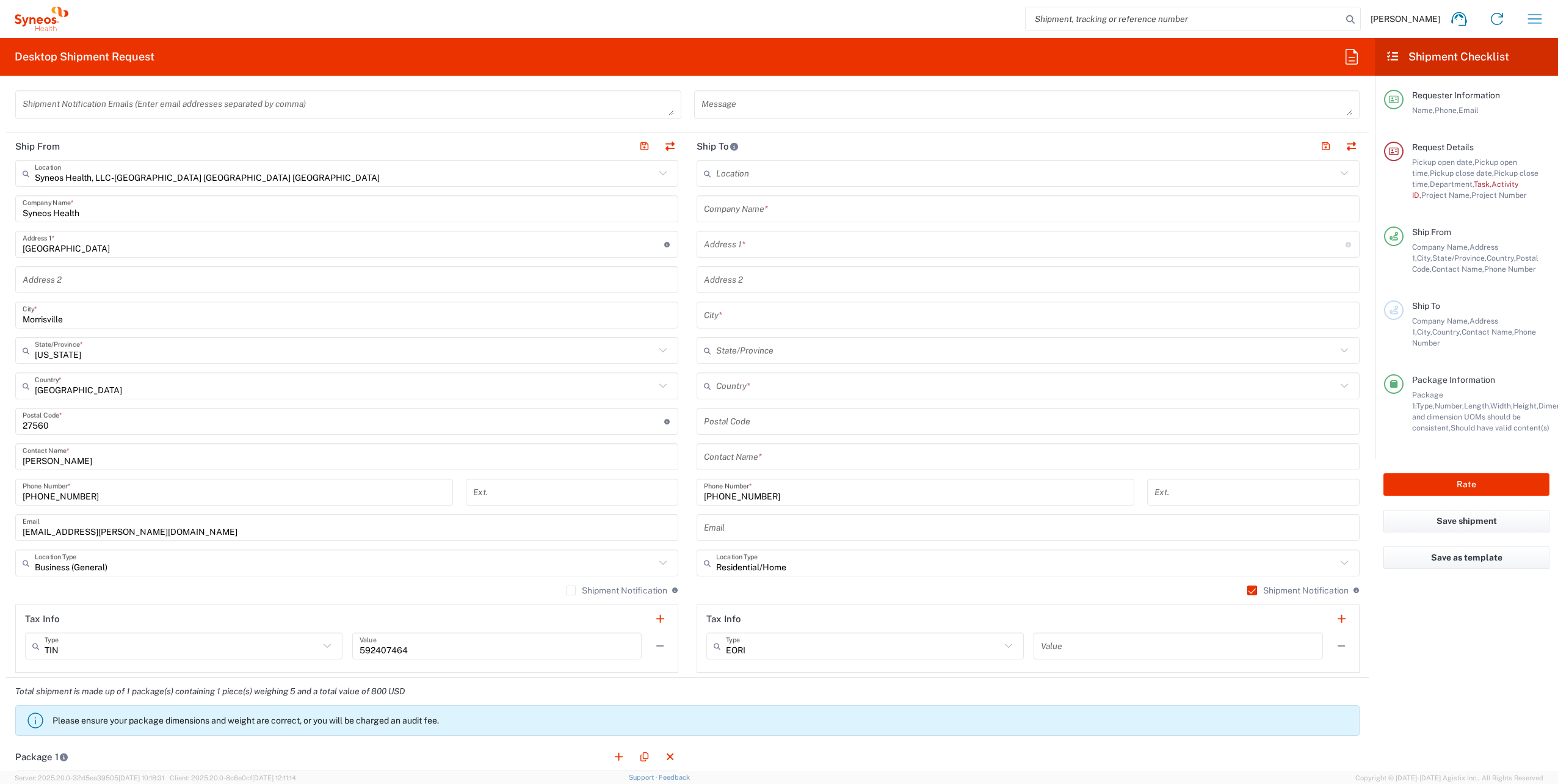
click at [566, 589] on label "Shipment Notification" at bounding box center [617, 590] width 102 height 10
click at [570, 590] on input "Shipment Notification" at bounding box center [570, 590] width 0 height 0
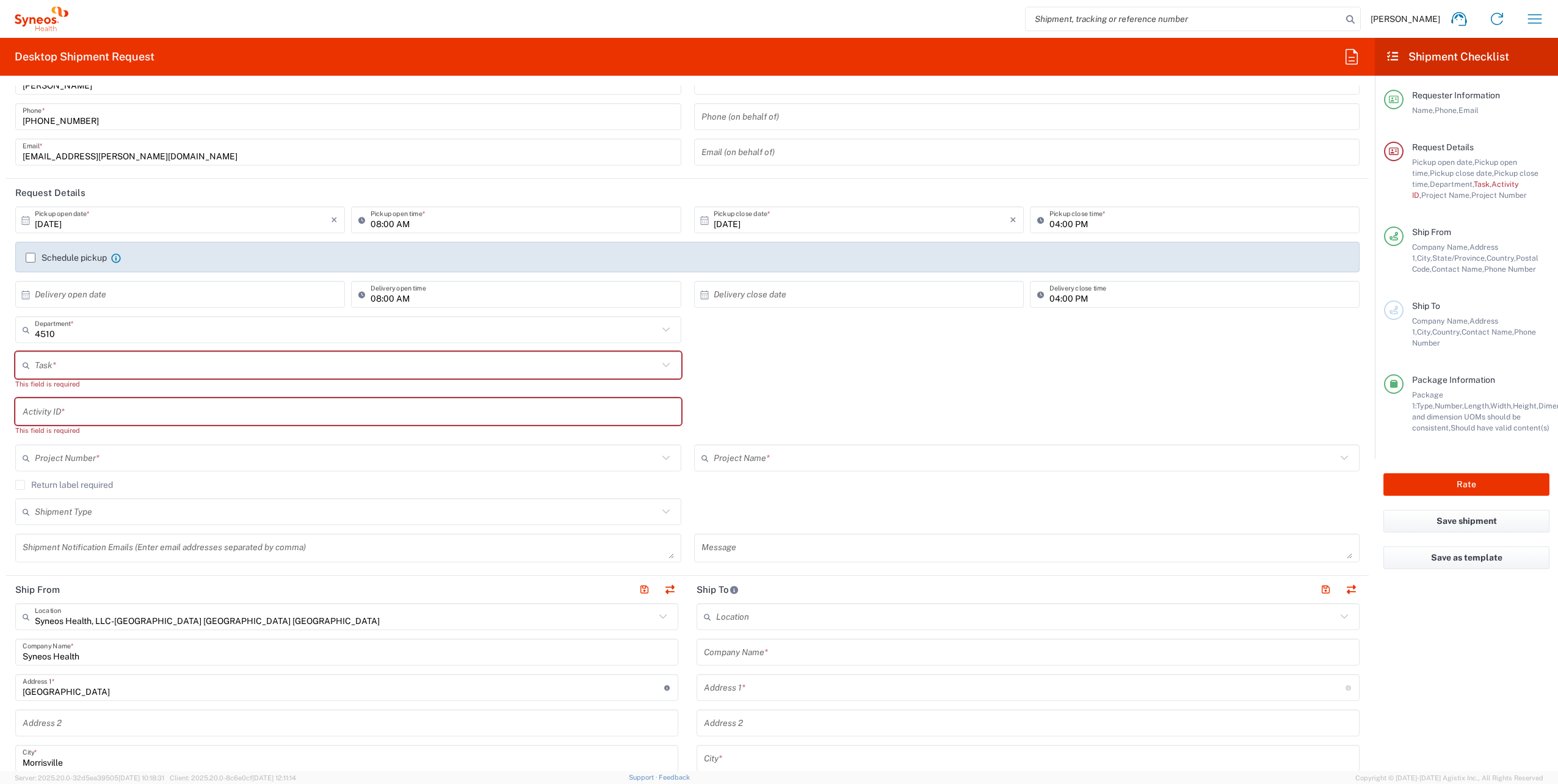
scroll to position [0, 0]
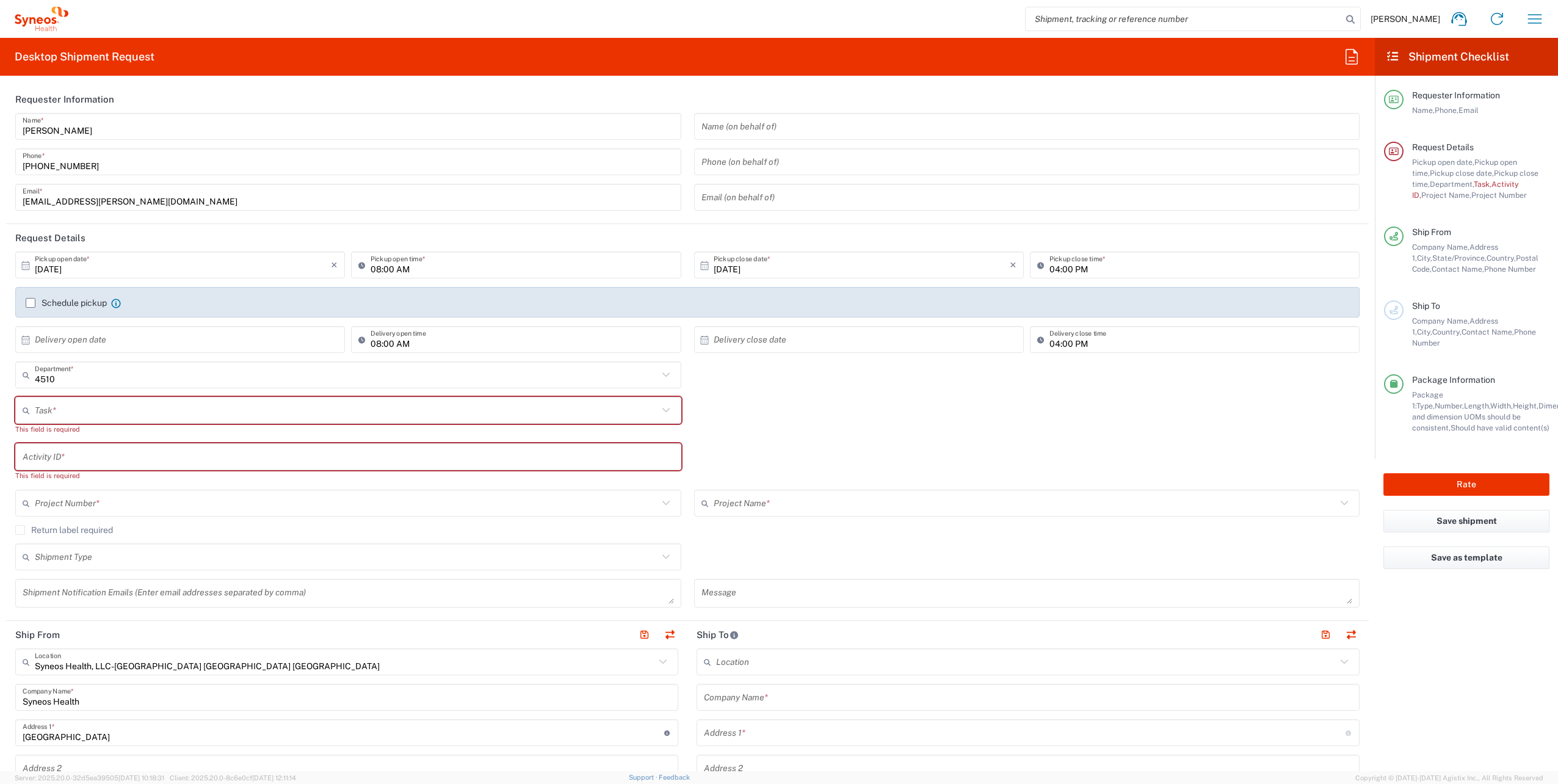
click at [74, 407] on input "text" at bounding box center [347, 410] width 623 height 21
click at [54, 473] on span "New Hire" at bounding box center [346, 476] width 658 height 18
type input "New Hire"
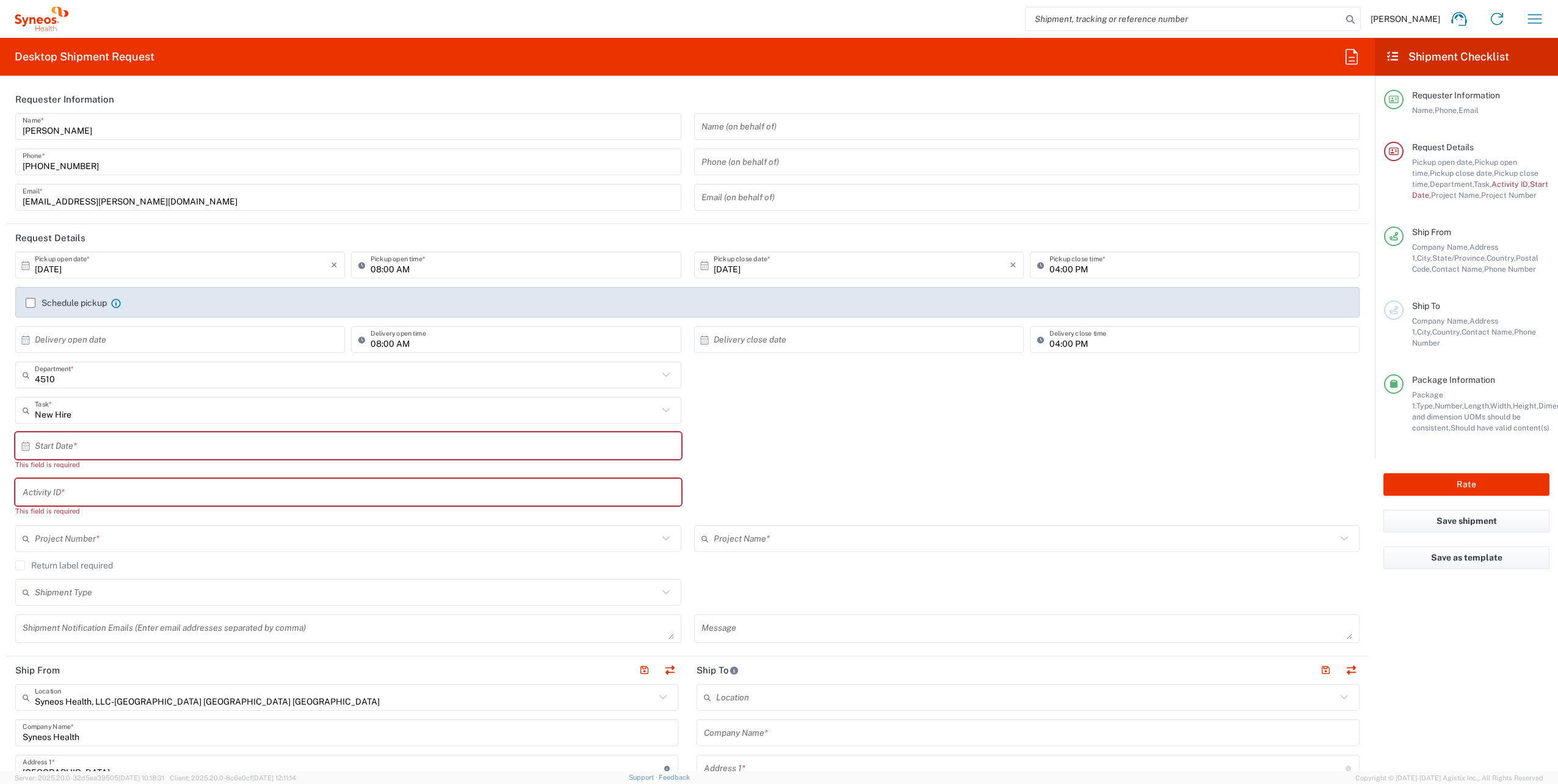
click at [82, 450] on input "text" at bounding box center [351, 446] width 632 height 21
drag, startPoint x: 324, startPoint y: 541, endPoint x: 310, endPoint y: 537, distance: 14.6
click at [310, 537] on span "13" at bounding box center [313, 539] width 18 height 17
type input "[DATE]"
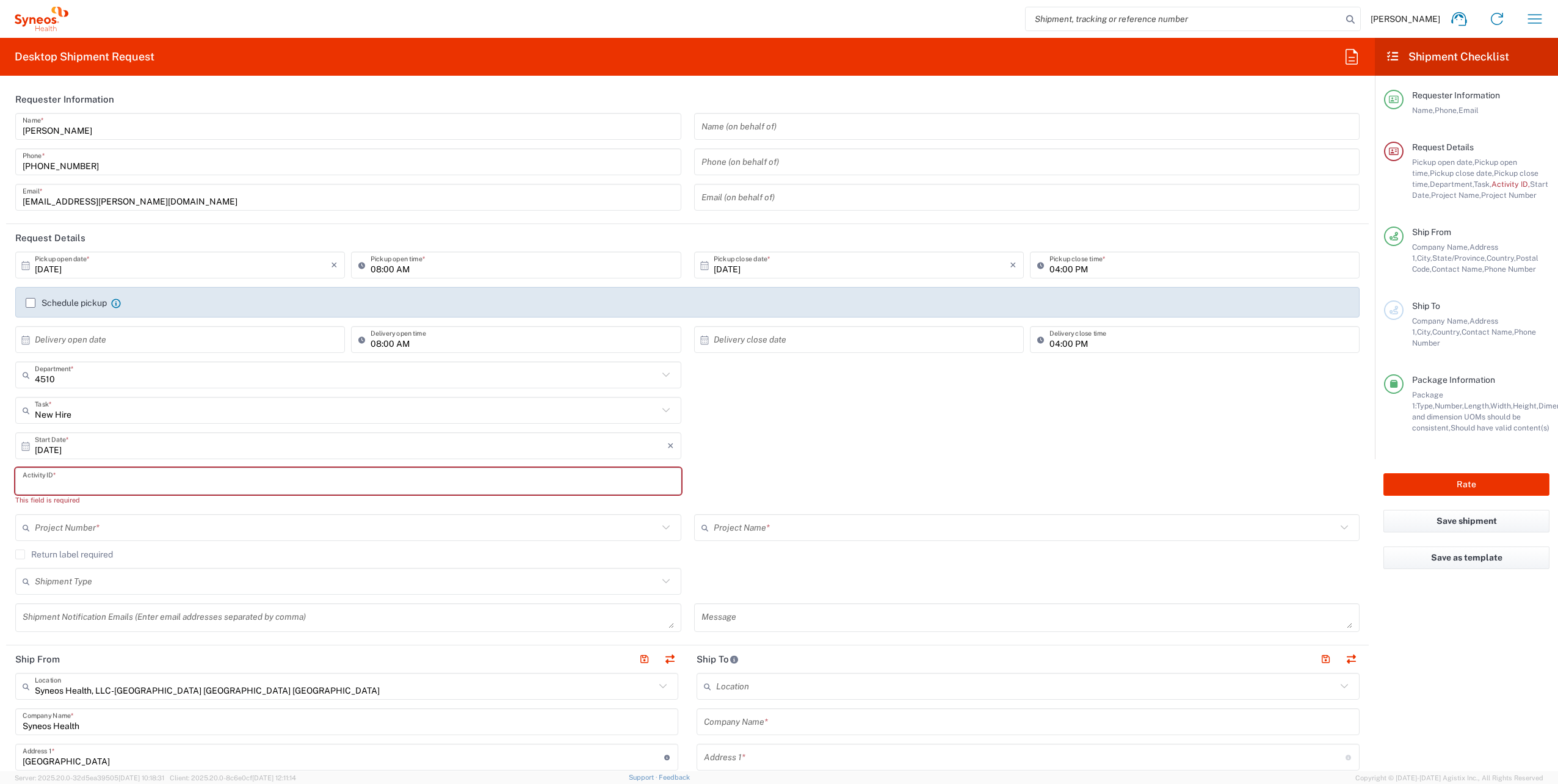
paste input "SCTASK2723221"
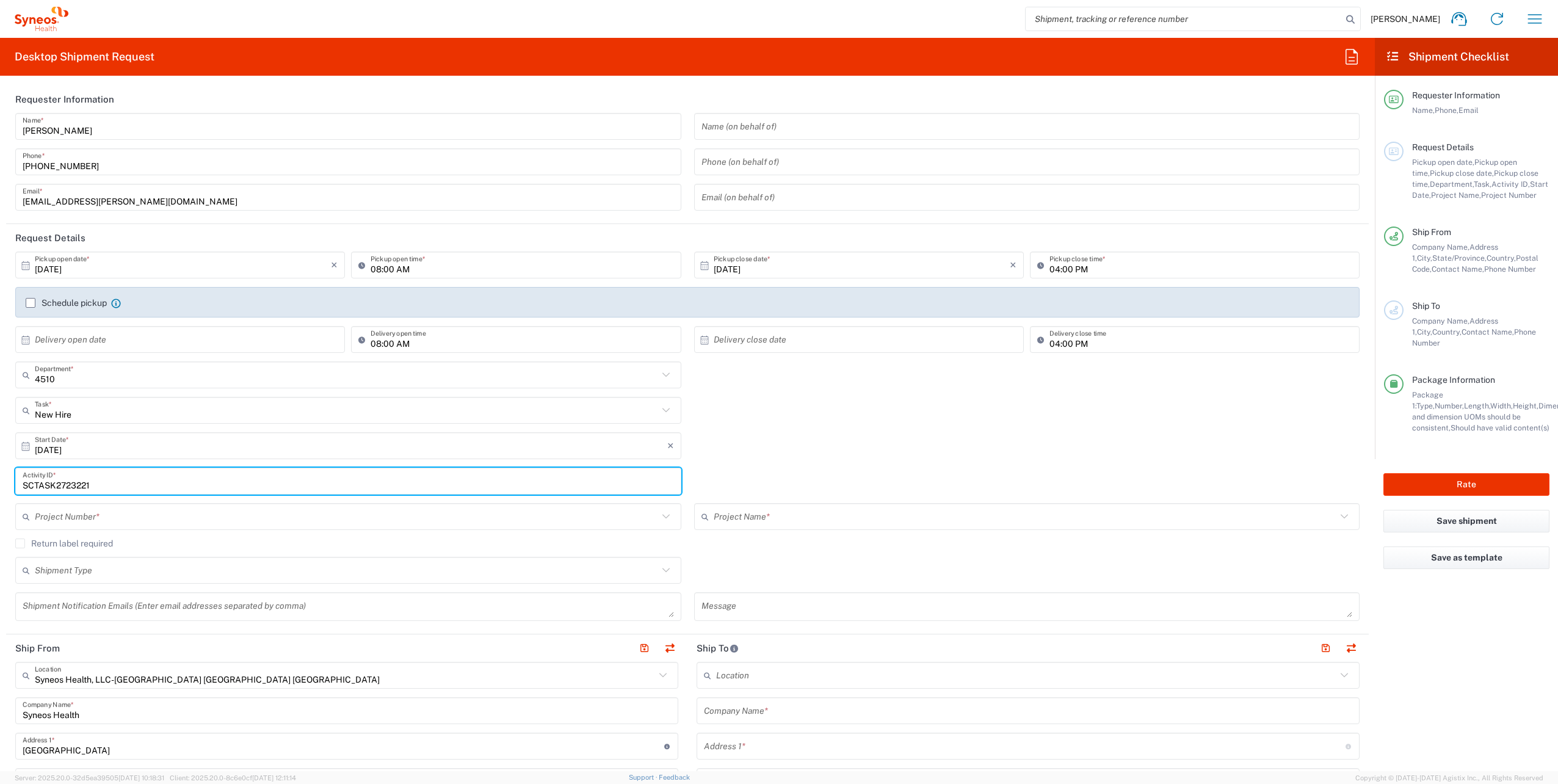
type input "SCTASK2723221"
click at [129, 513] on input "text" at bounding box center [347, 516] width 623 height 21
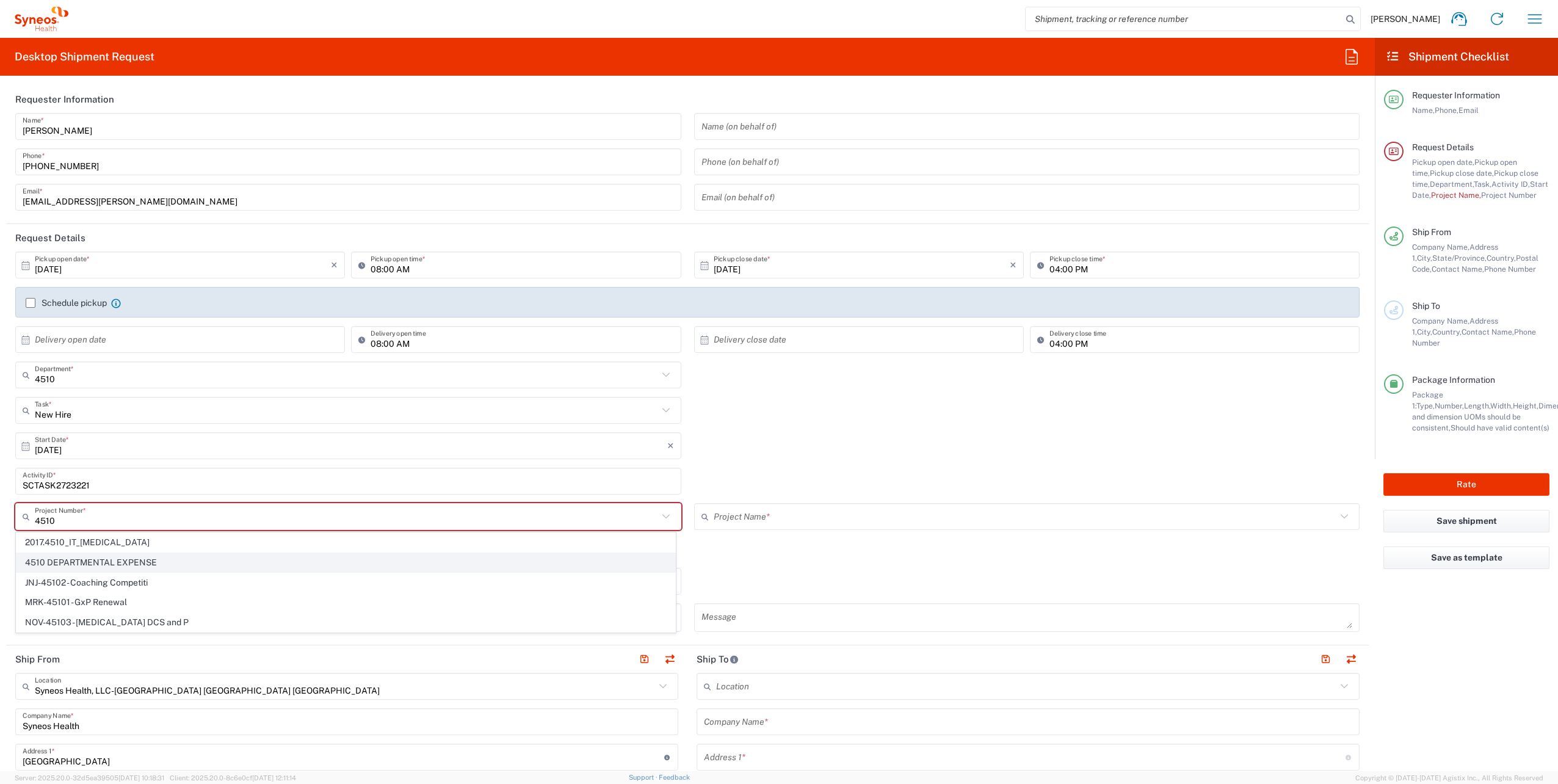
click at [106, 559] on span "4510 DEPARTMENTAL EXPENSE" at bounding box center [346, 562] width 658 height 18
type input "4510 DEPARTMENTAL EXPENSE"
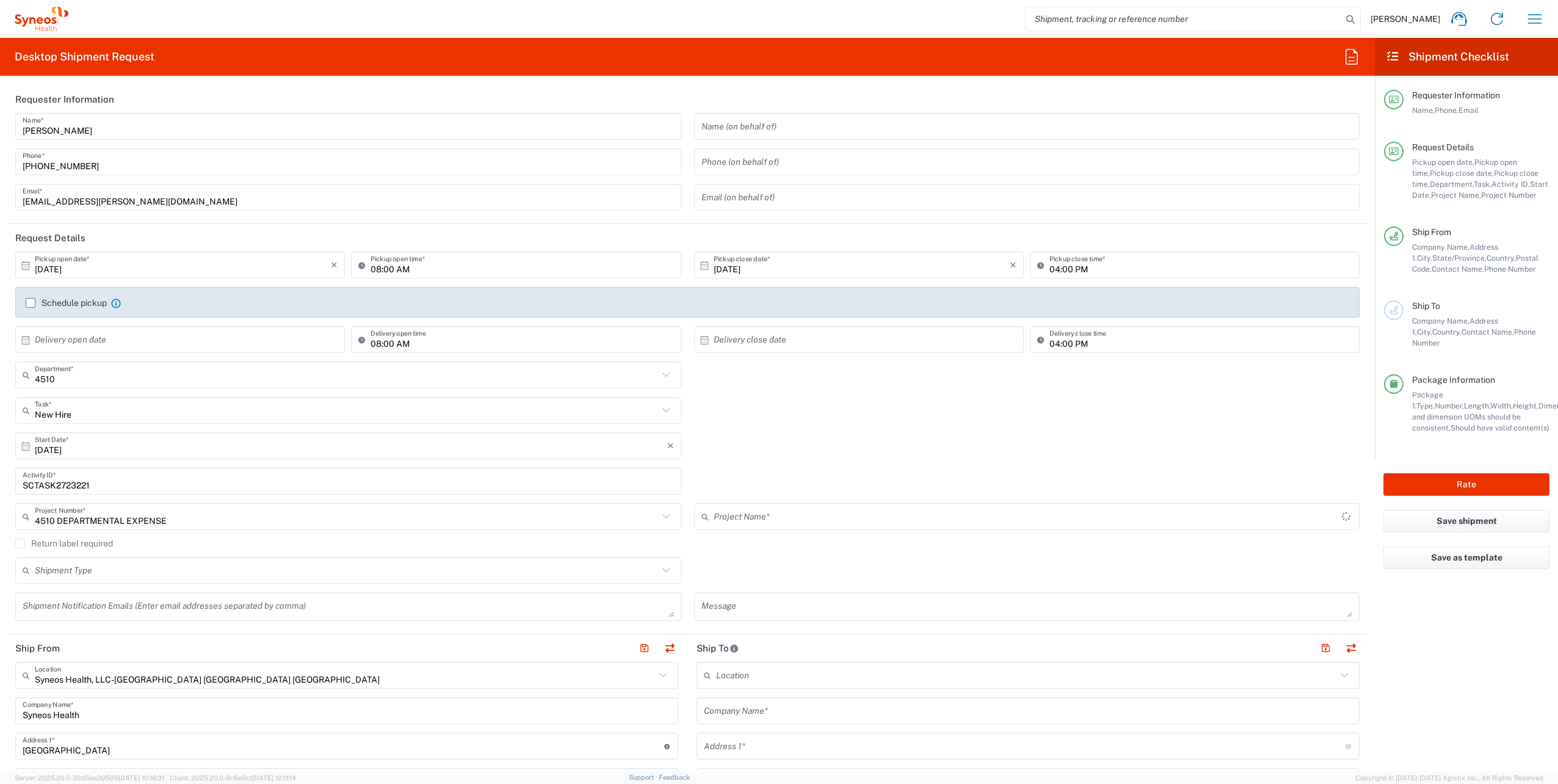
type input "4510 DEPARTMENTAL EXPENSE"
click at [645, 569] on input "text" at bounding box center [347, 570] width 623 height 21
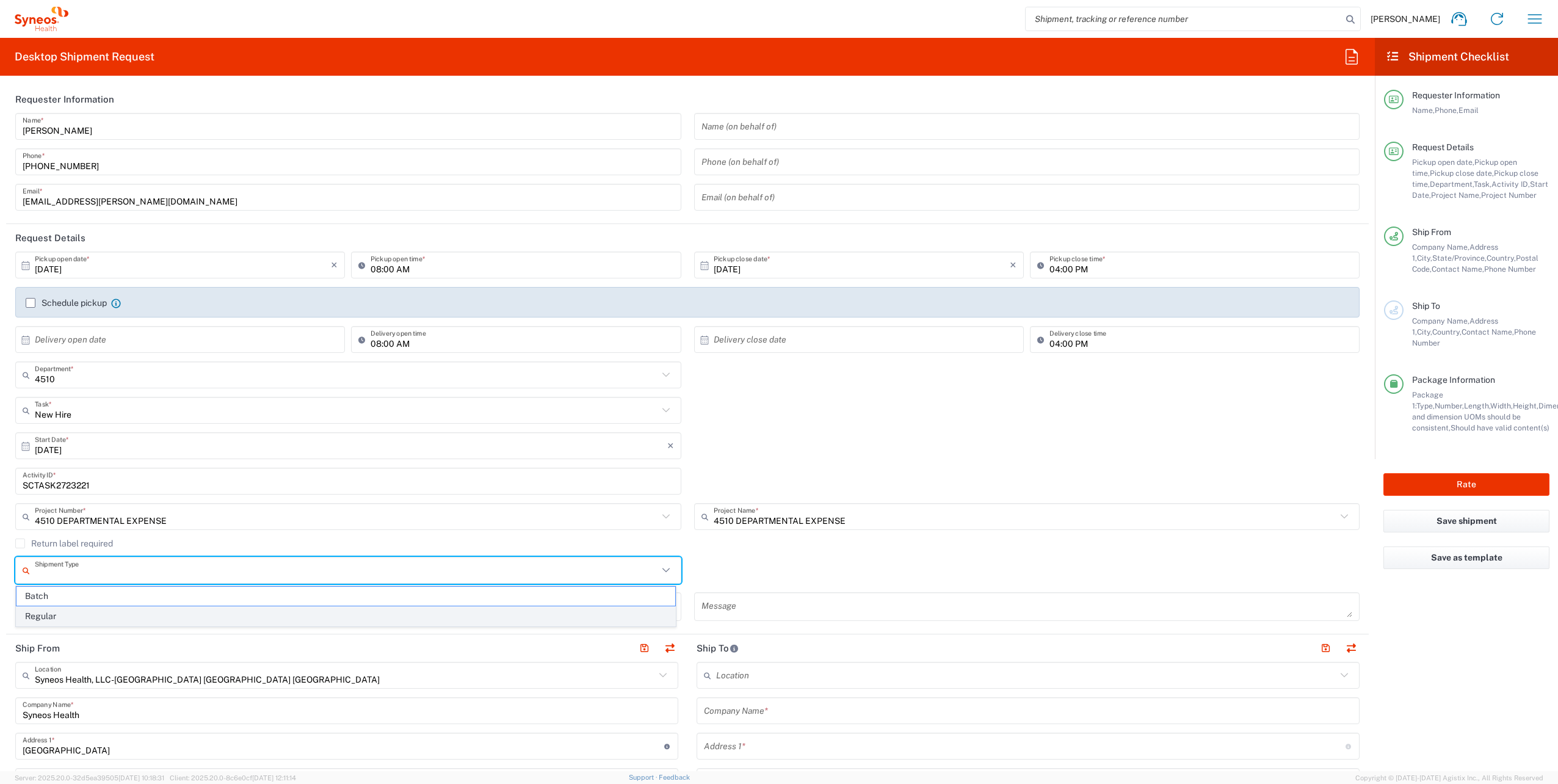
click at [146, 611] on span "Regular" at bounding box center [346, 616] width 658 height 18
type input "Regular"
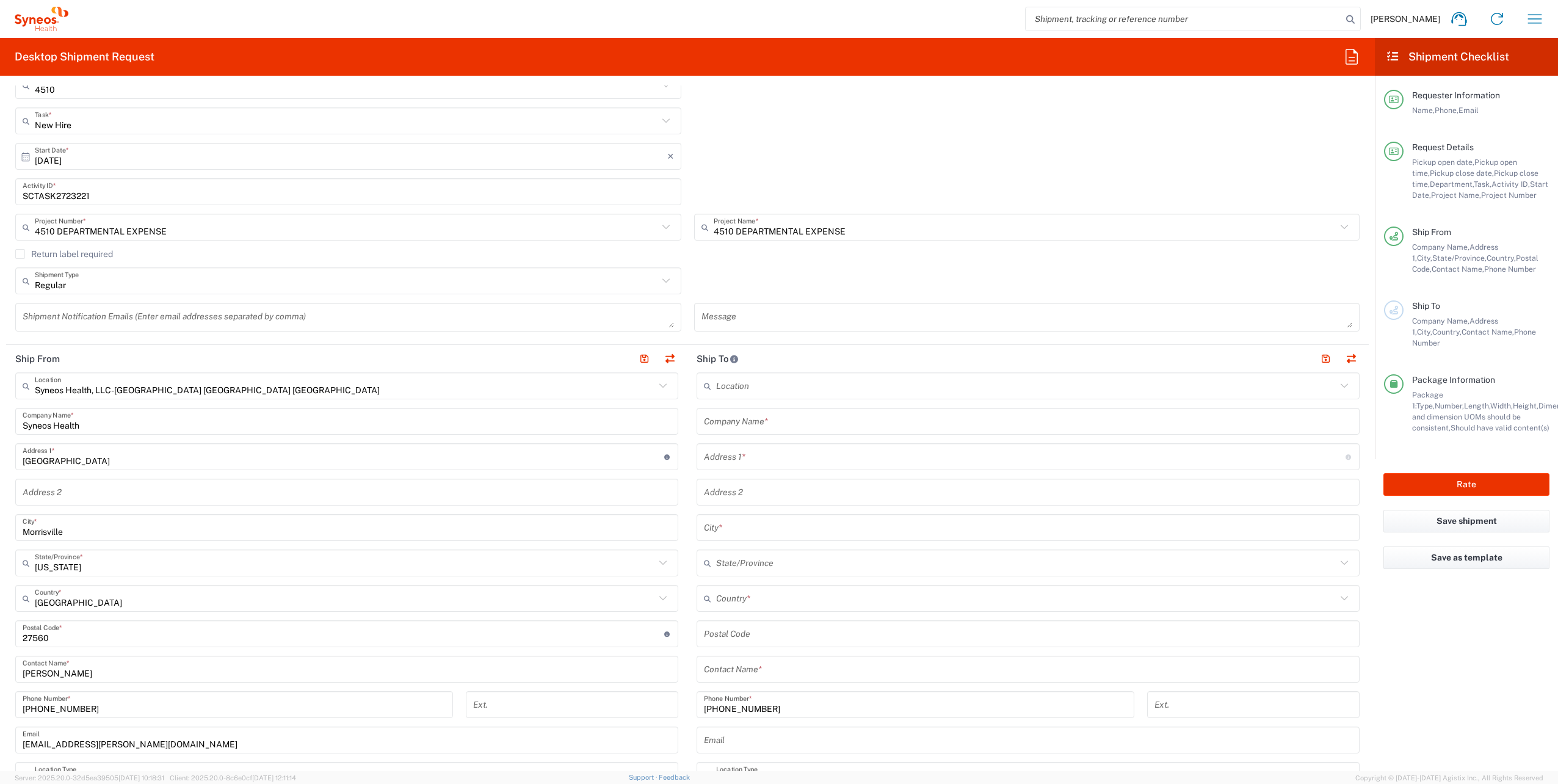
scroll to position [427, 0]
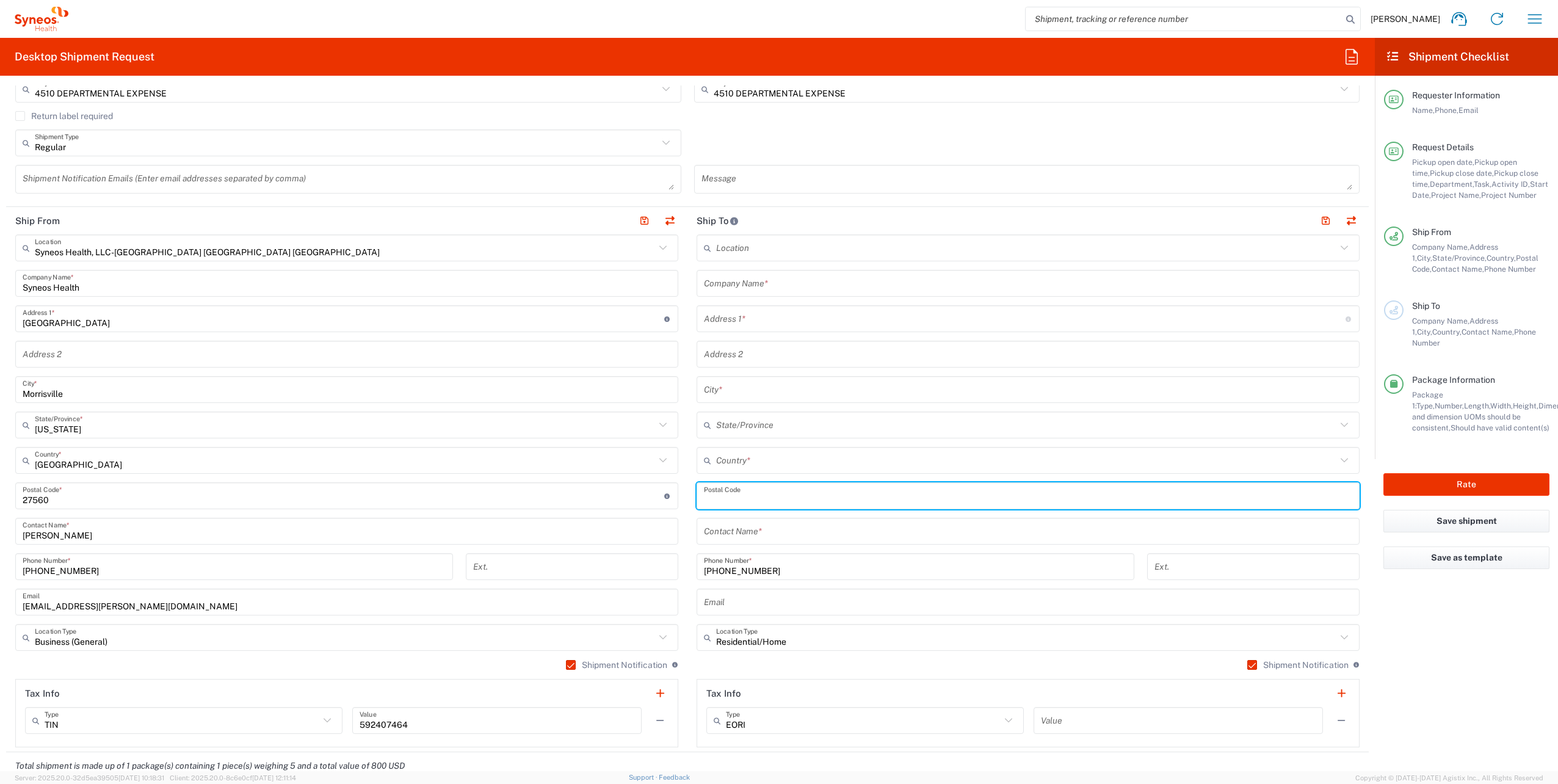
paste input "34698"
type input "34698"
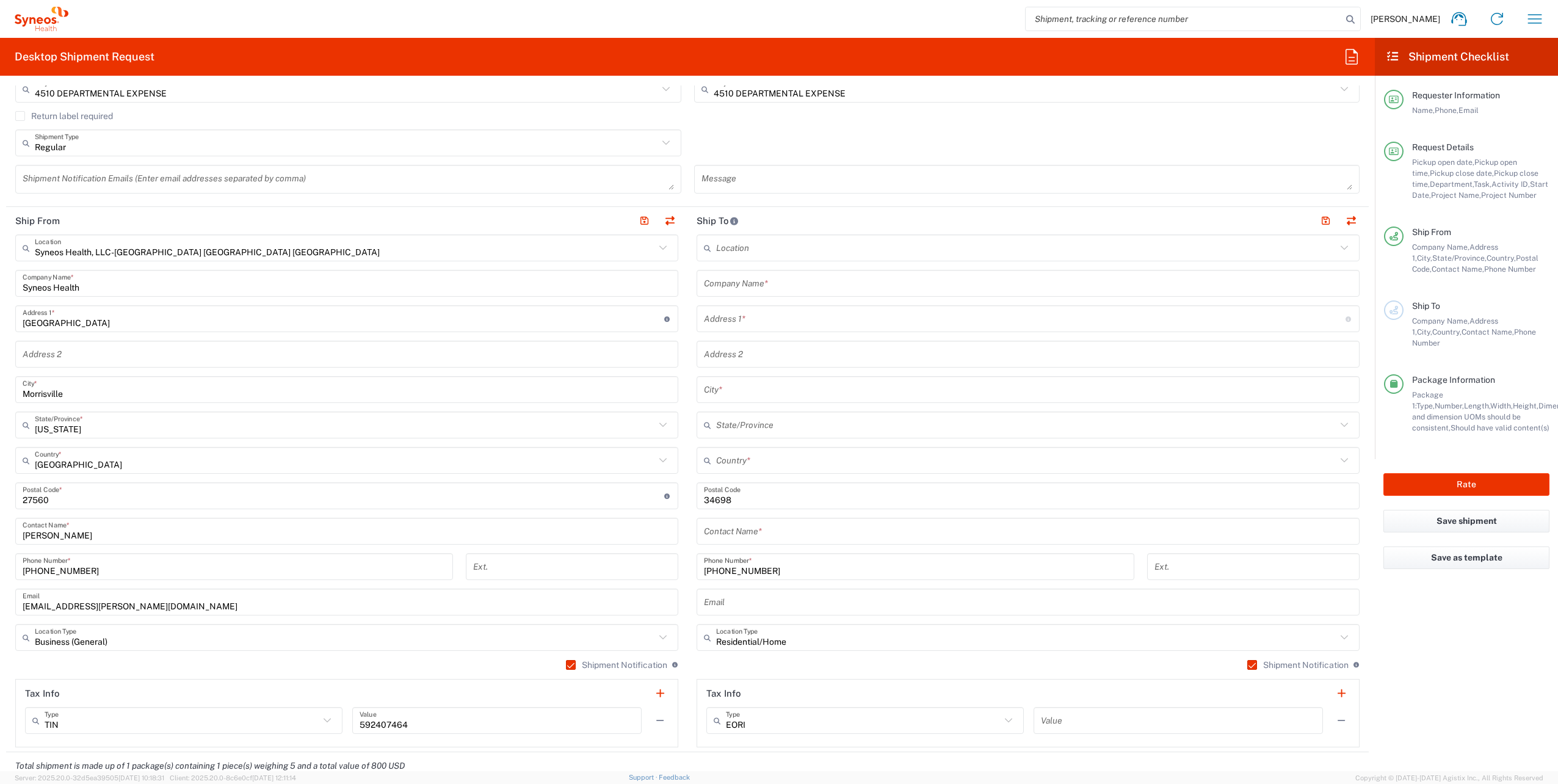
click at [1341, 458] on icon at bounding box center [1344, 459] width 7 height 5
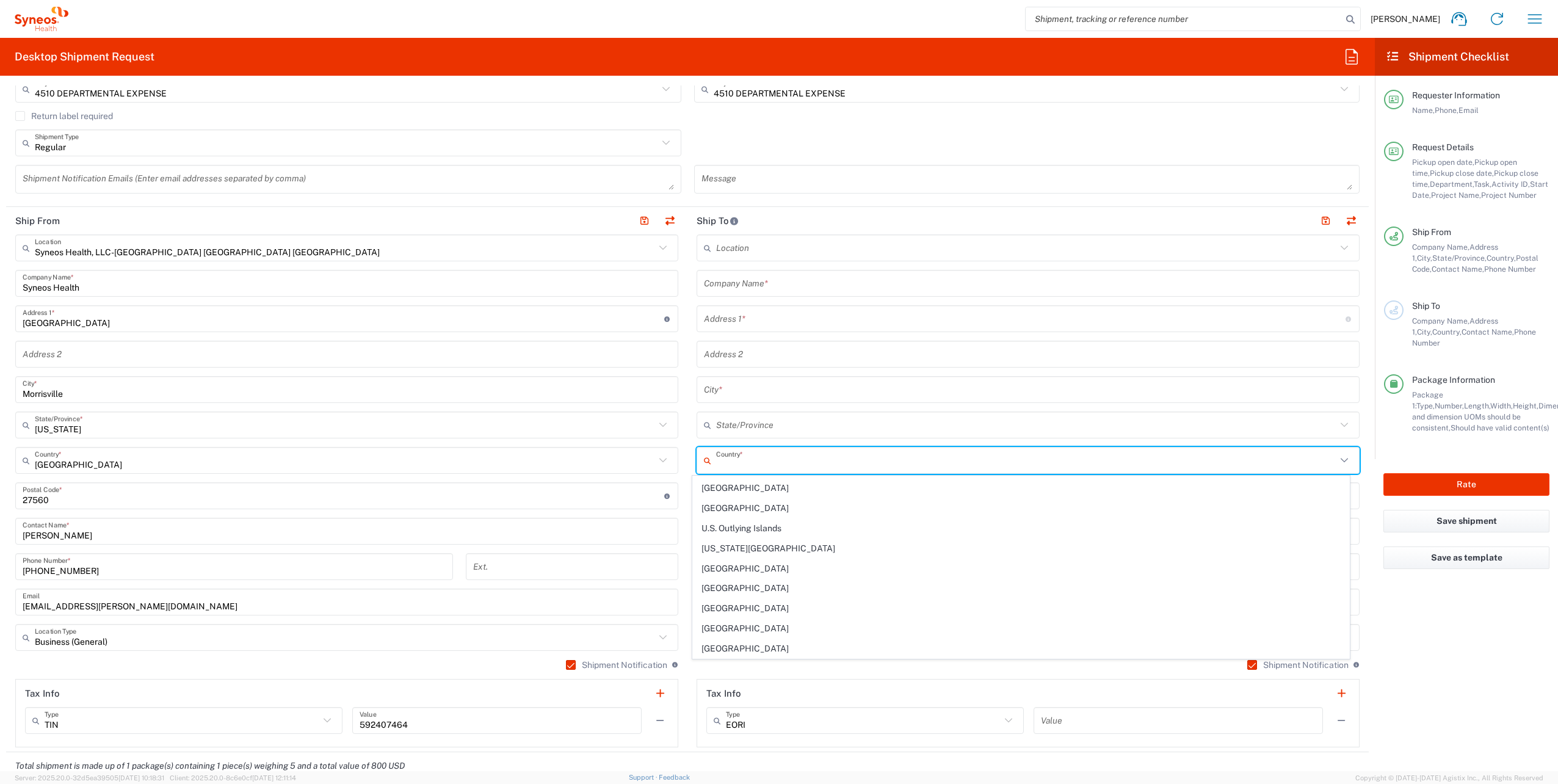
scroll to position [4568, 0]
click at [754, 652] on span "[GEOGRAPHIC_DATA]" at bounding box center [1020, 661] width 656 height 18
type input "[GEOGRAPHIC_DATA]"
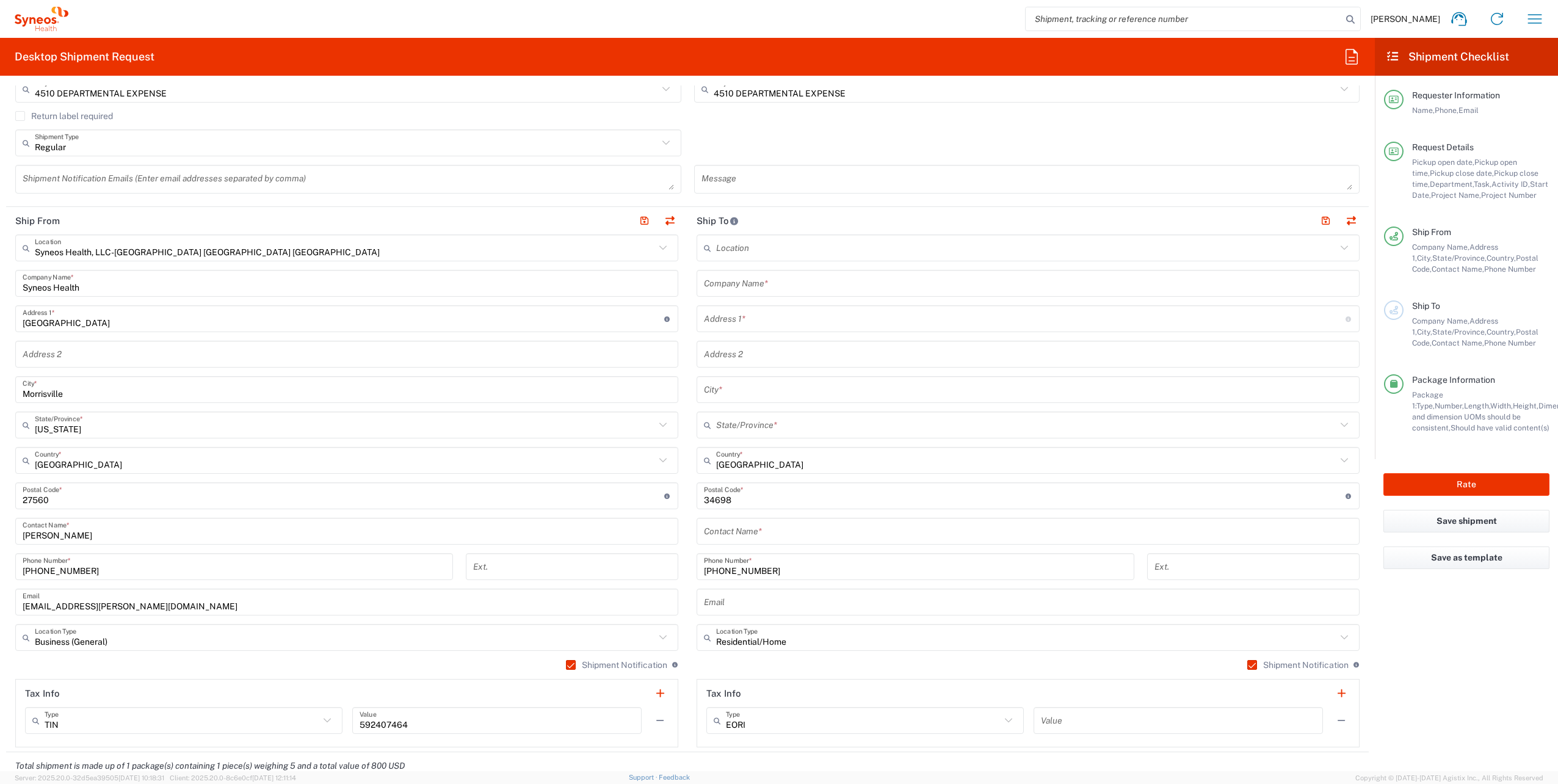
click at [1336, 418] on icon at bounding box center [1343, 424] width 16 height 16
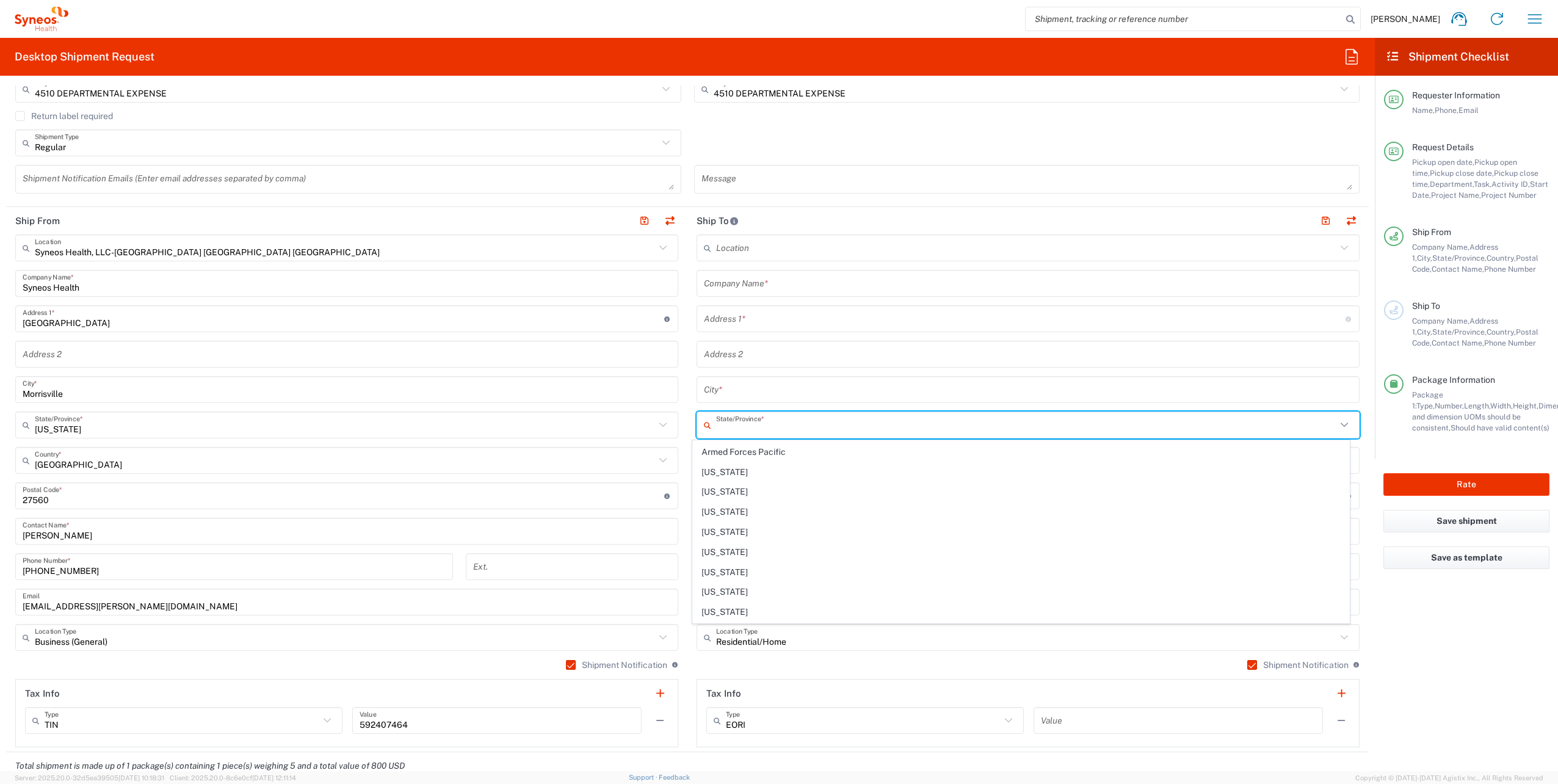
scroll to position [150, 0]
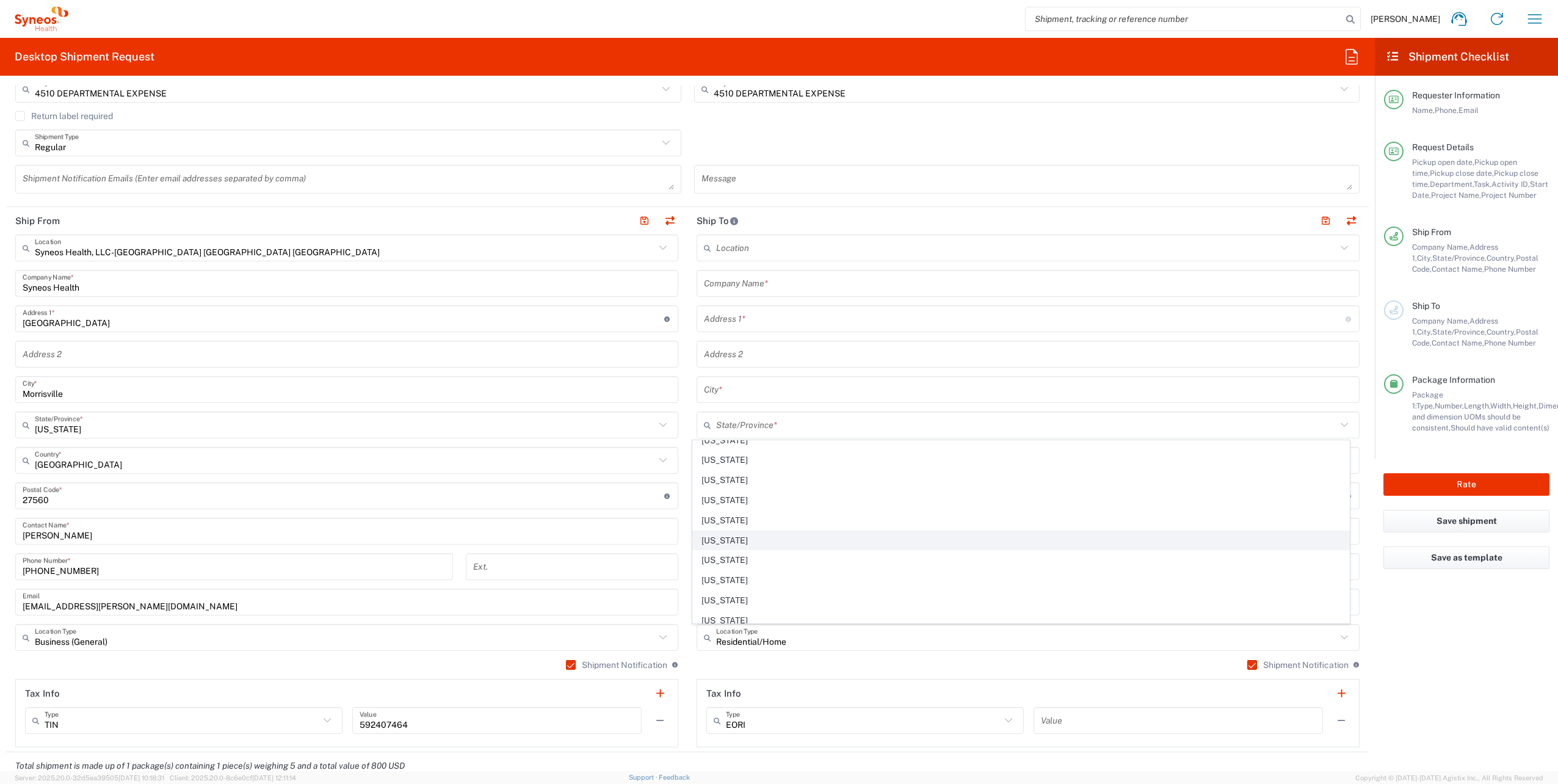
drag, startPoint x: 730, startPoint y: 531, endPoint x: 994, endPoint y: 557, distance: 265.3
click at [730, 531] on span "[US_STATE]" at bounding box center [1020, 540] width 656 height 18
type input "[US_STATE]"
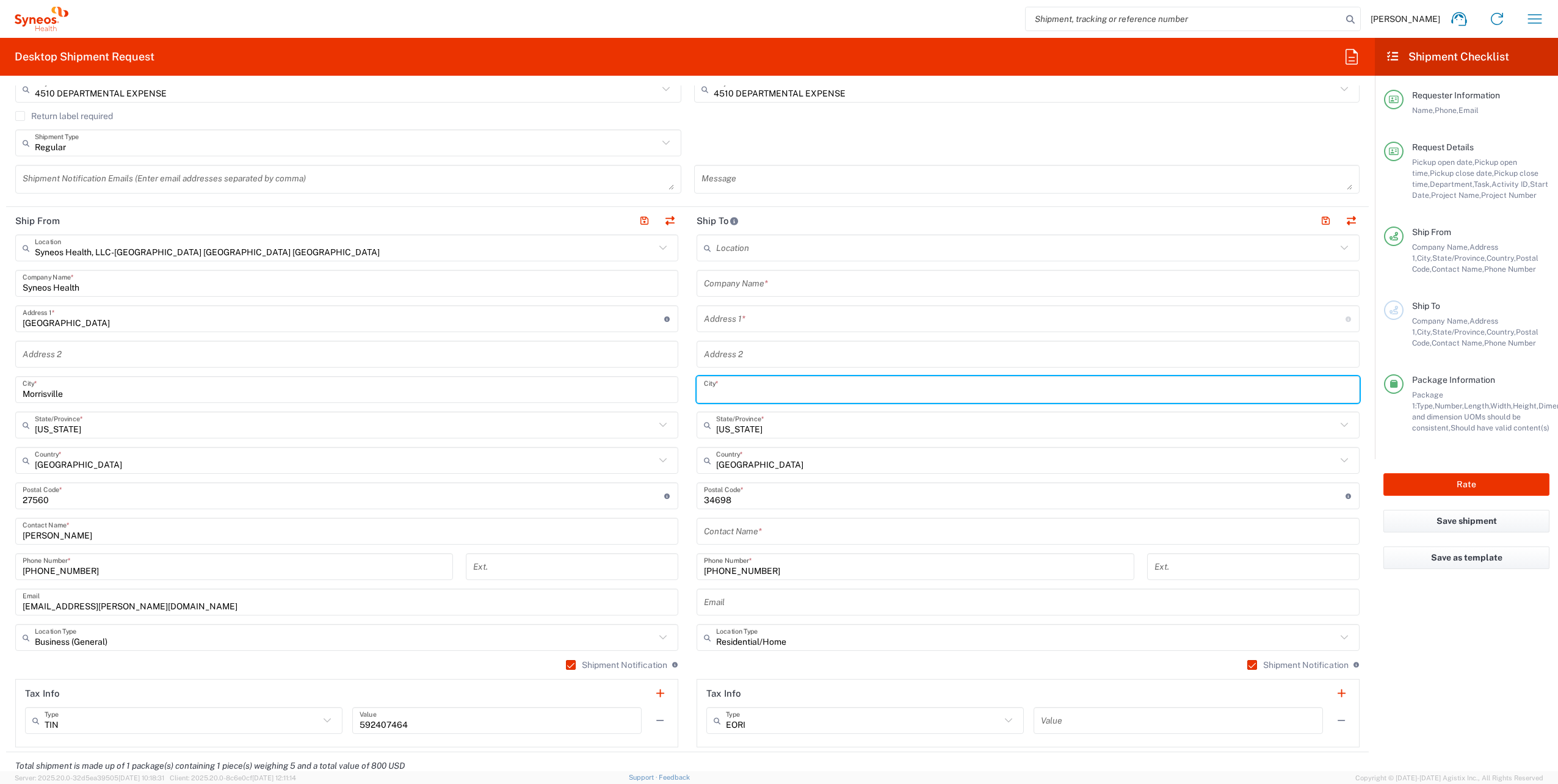
paste input "Dunedin"
type input "Dunedin"
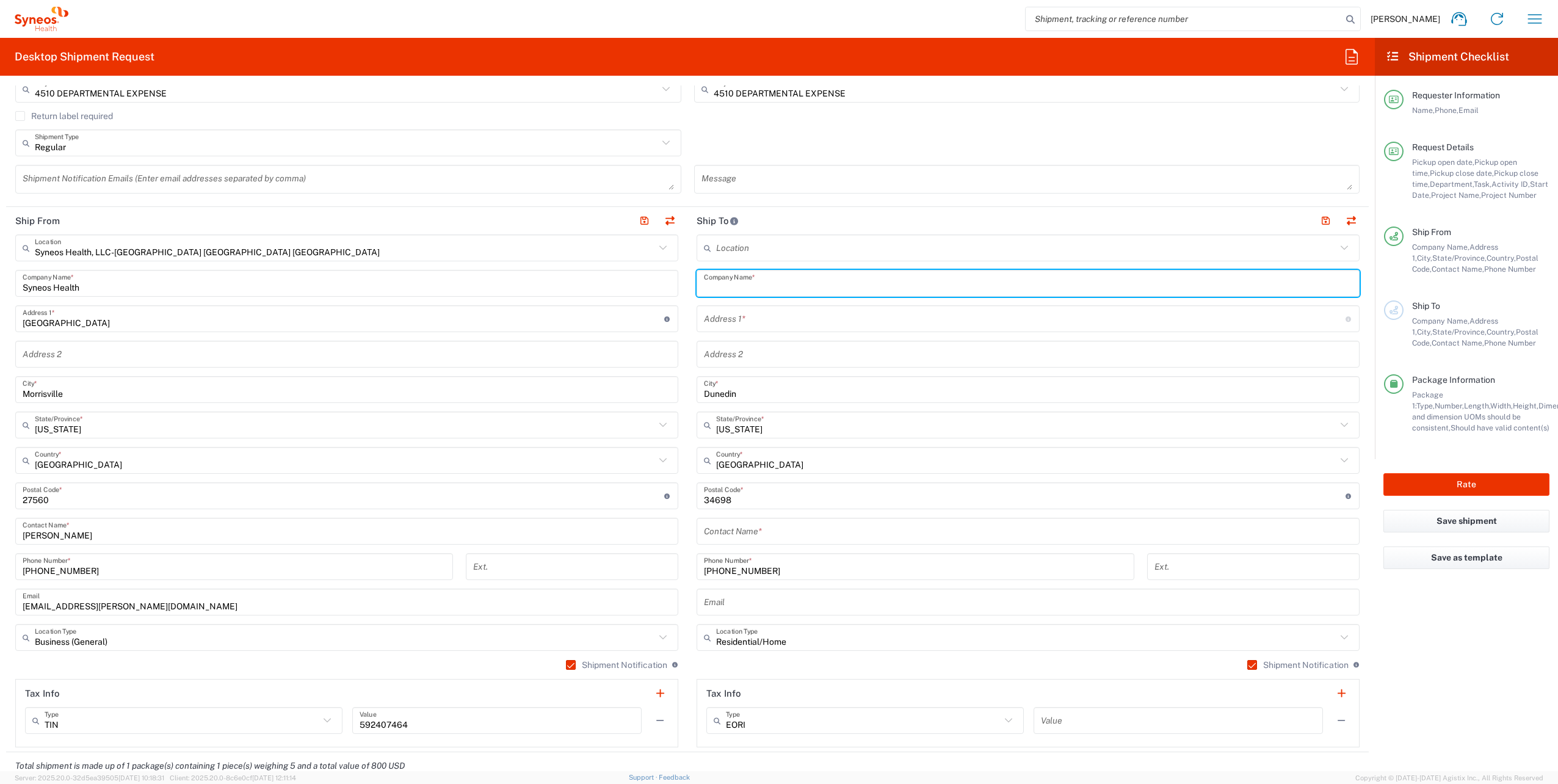
paste input "[PERSON_NAME]"
type input "[PERSON_NAME]"
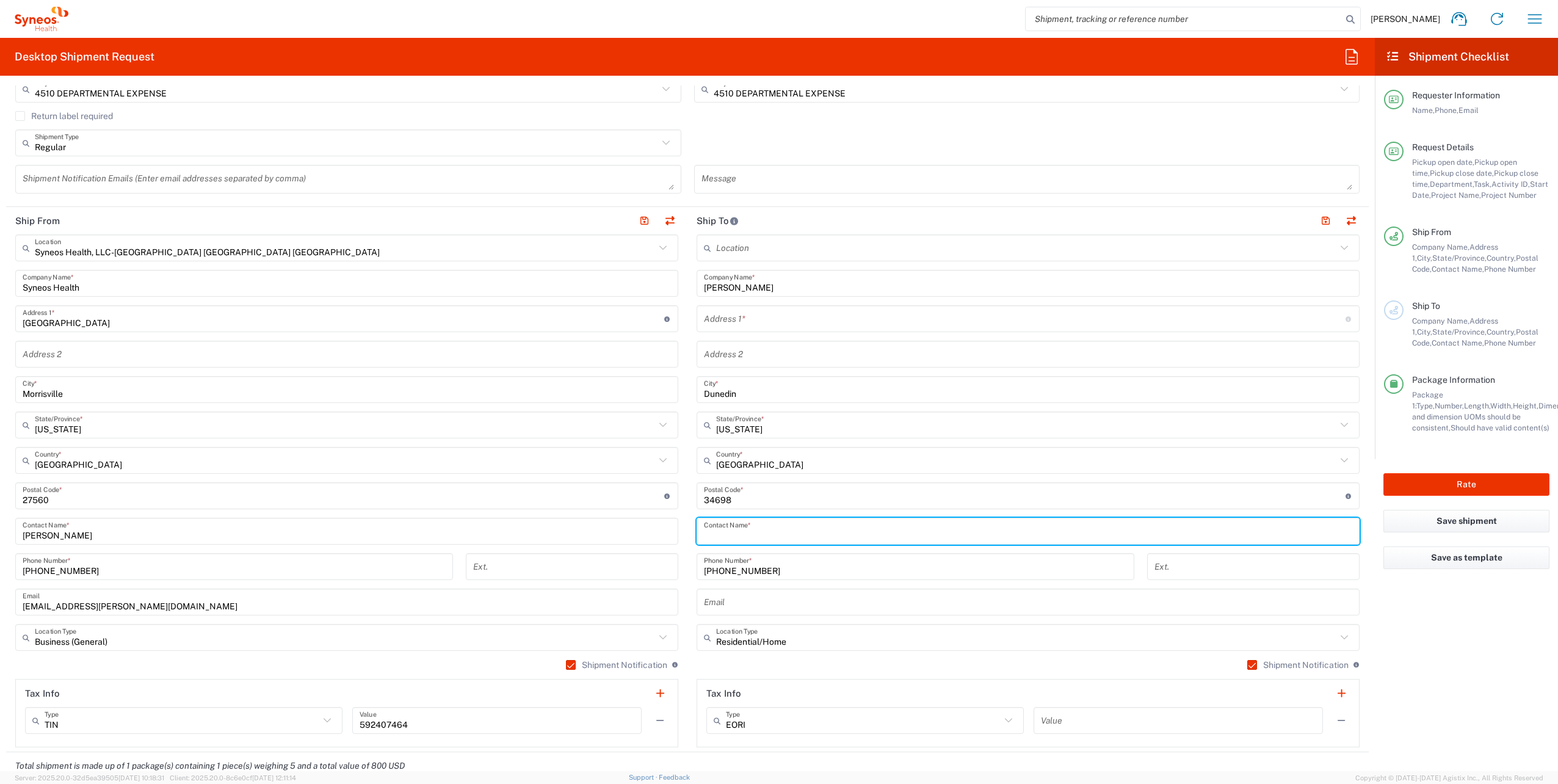
paste input "[PERSON_NAME]"
type input "[PERSON_NAME]"
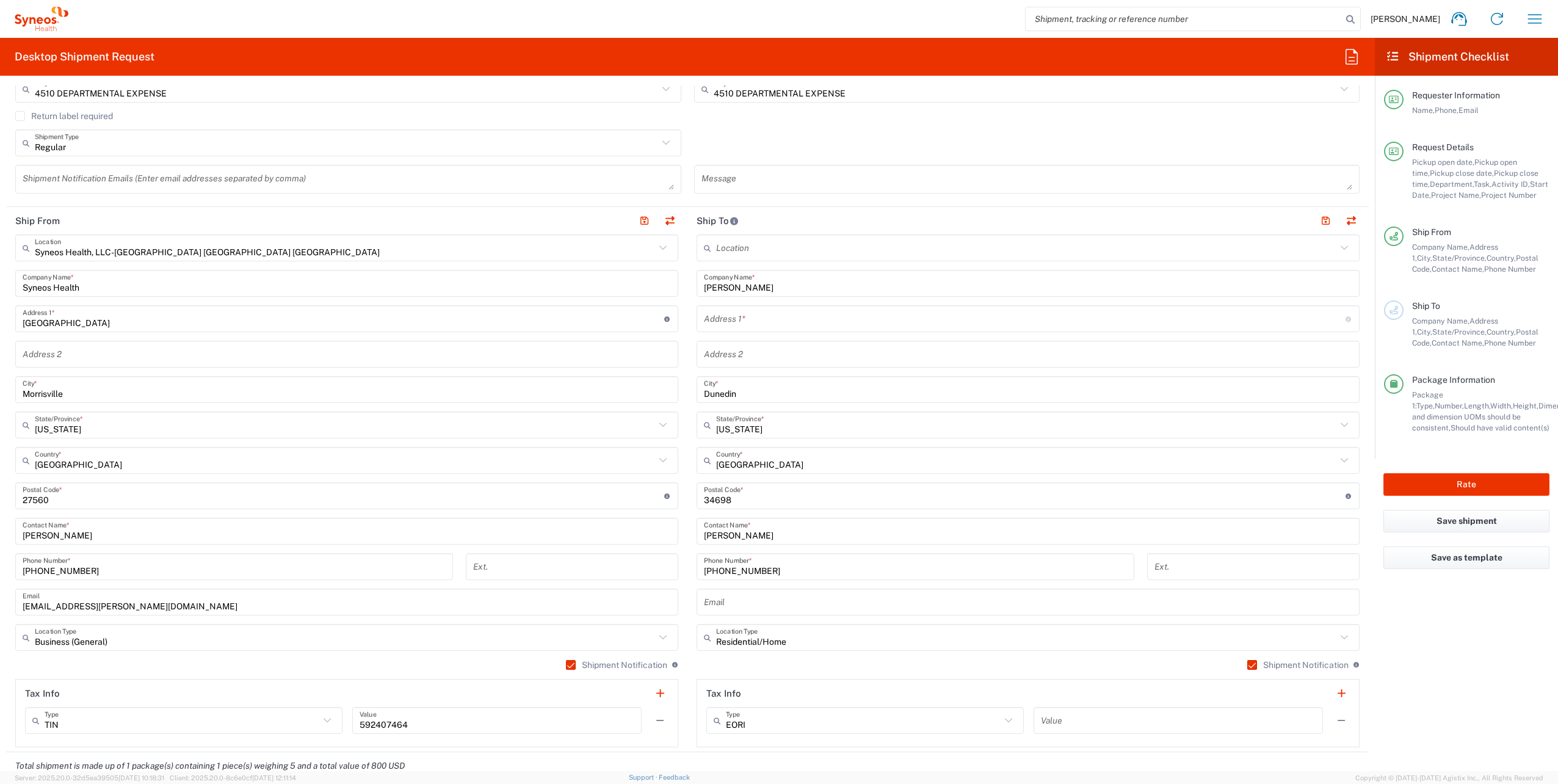
click at [726, 319] on input "text" at bounding box center [1024, 318] width 642 height 21
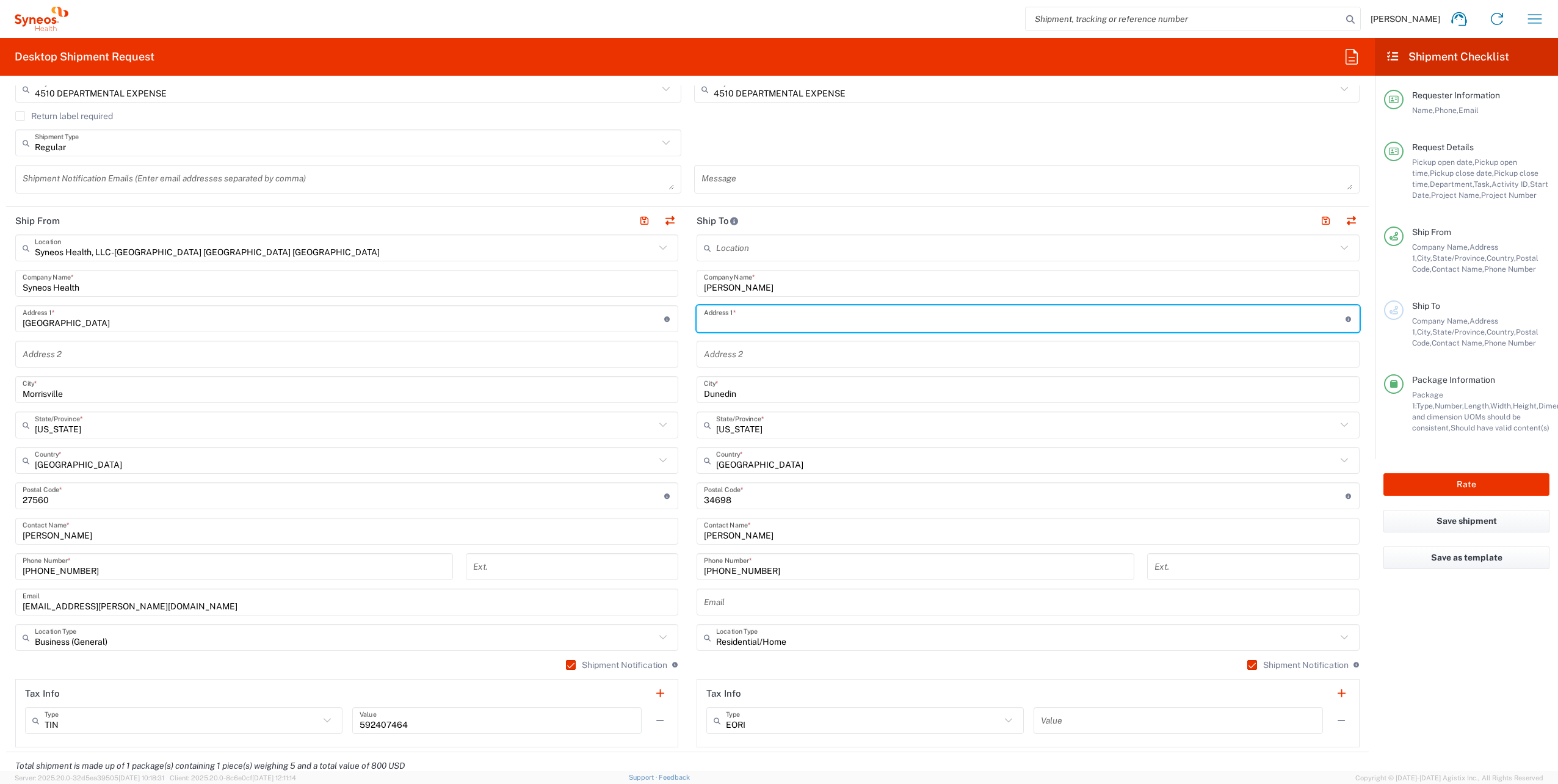
paste input "[STREET_ADDRESS]"
type input "[STREET_ADDRESS]"
click at [696, 526] on div "[PERSON_NAME] Contact Name *" at bounding box center [1027, 531] width 663 height 27
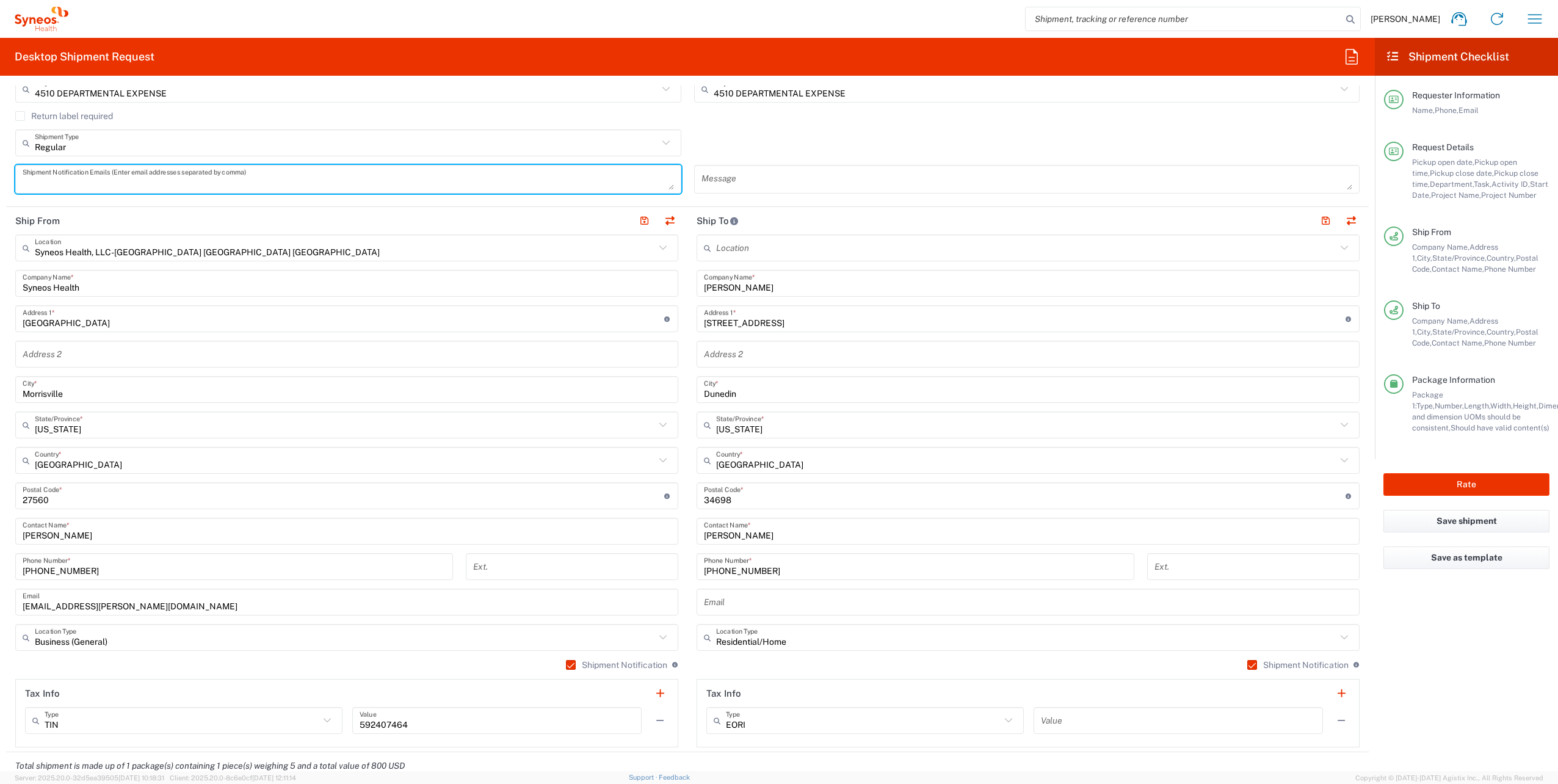
paste textarea "[EMAIL_ADDRESS][DOMAIN_NAME]"
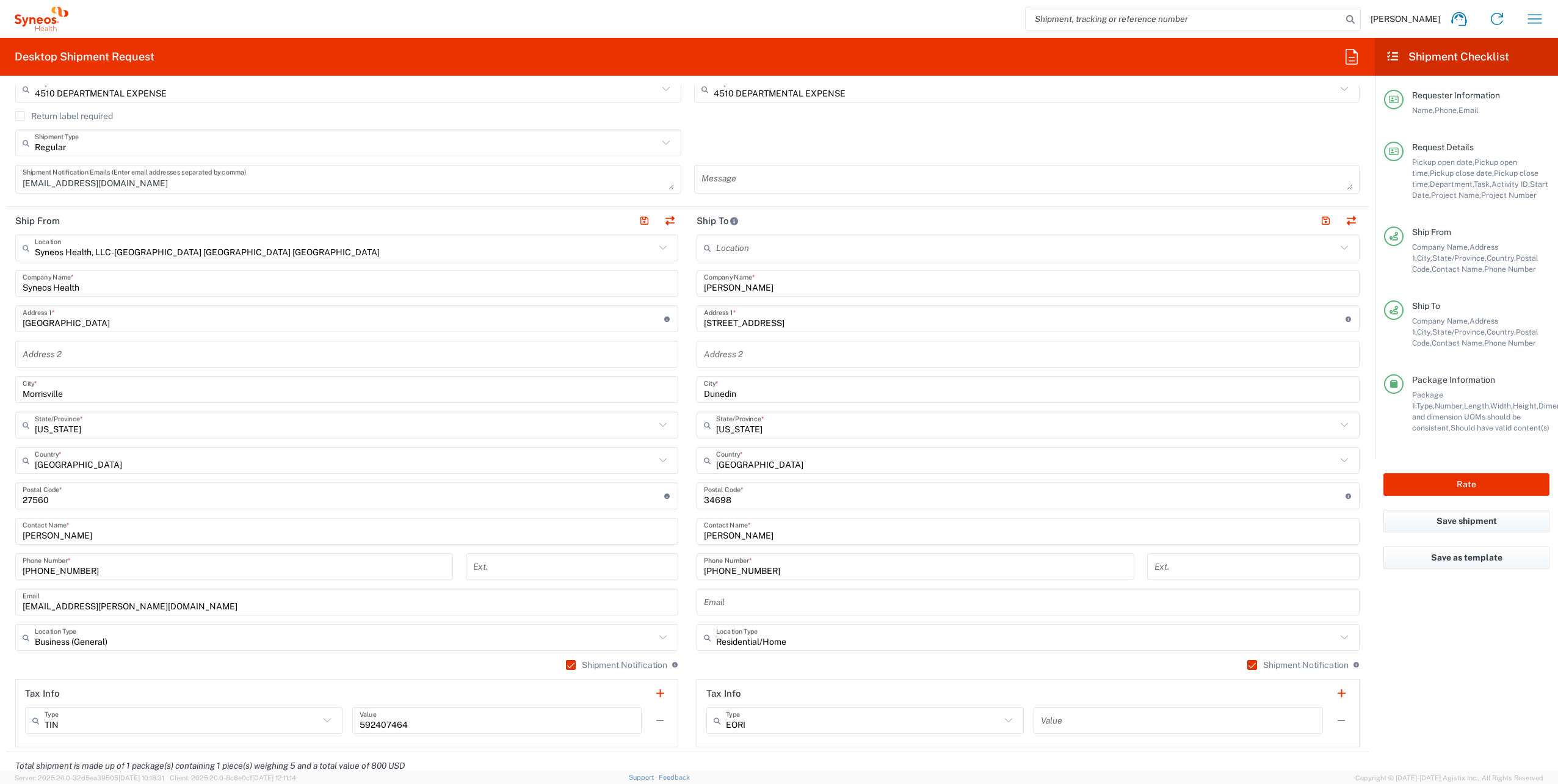
click at [102, 176] on textarea "[EMAIL_ADDRESS][DOMAIN_NAME]" at bounding box center [348, 178] width 651 height 21
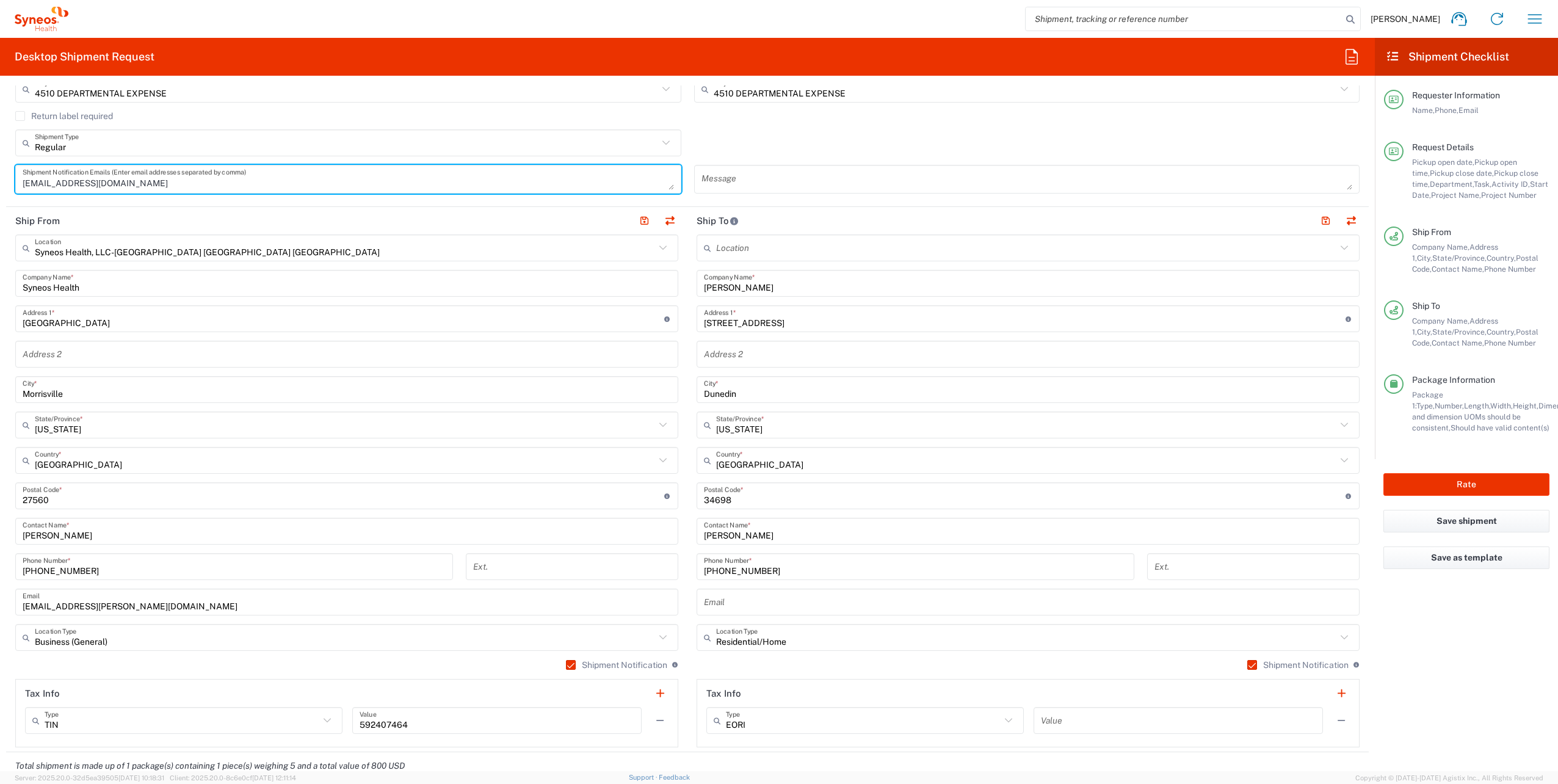
scroll to position [1, 0]
click at [160, 177] on textarea "[EMAIL_ADDRESS][DOMAIN_NAME]" at bounding box center [348, 178] width 651 height 21
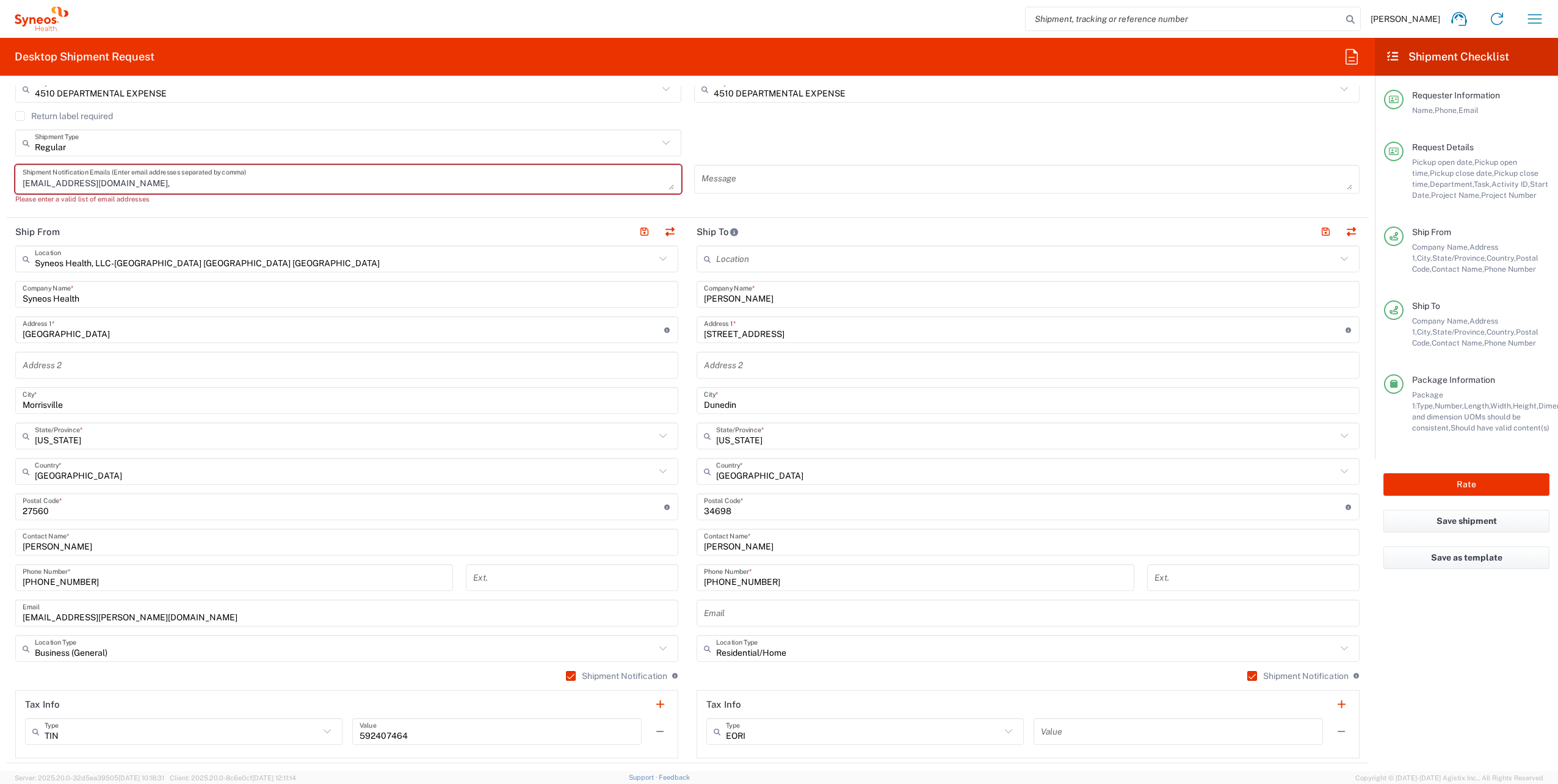
paste textarea "[PERSON_NAME][EMAIL_ADDRESS][PERSON_NAME][DOMAIN_NAME]"
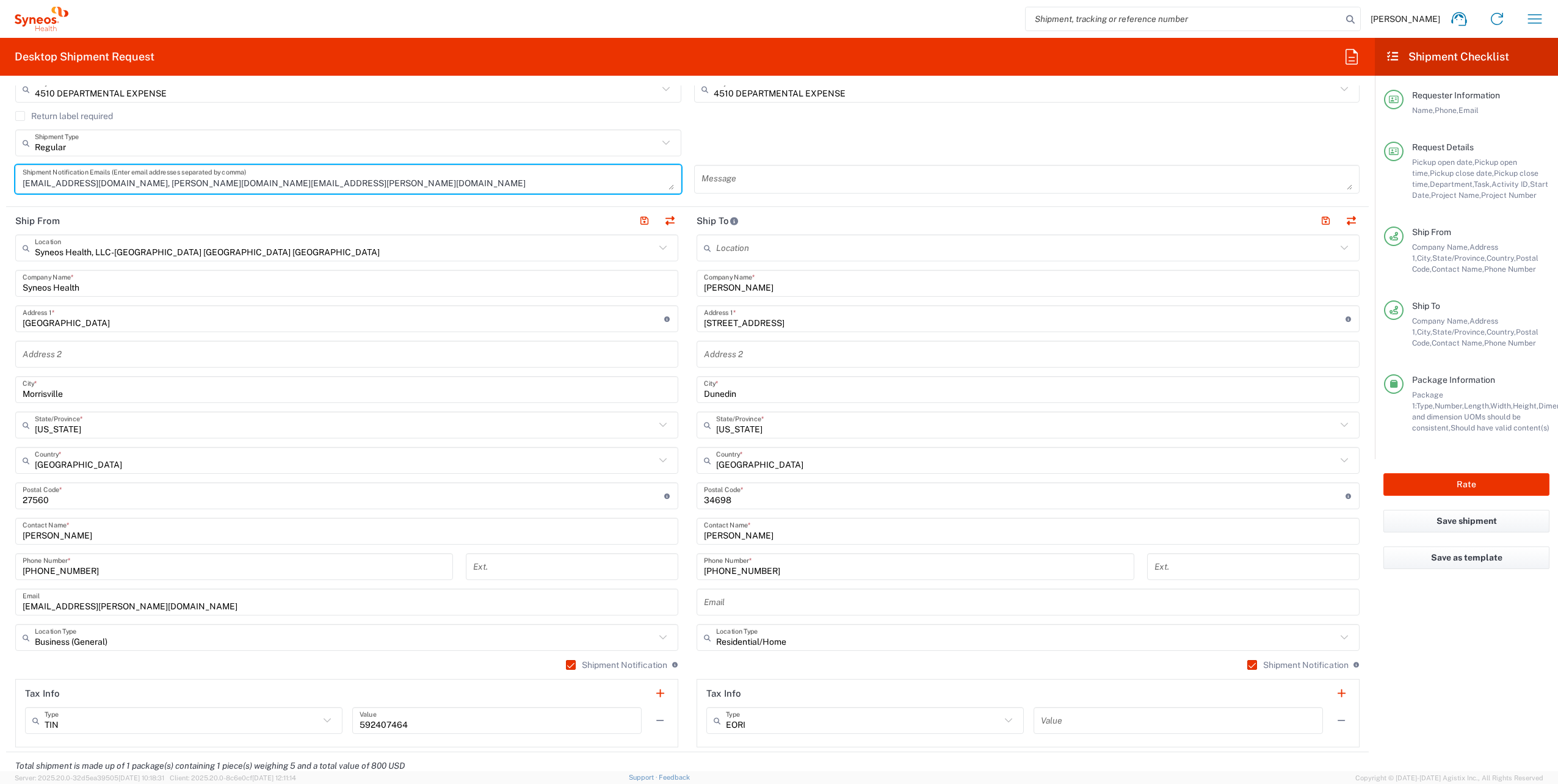
click at [275, 182] on textarea "[EMAIL_ADDRESS][DOMAIN_NAME], [PERSON_NAME][DOMAIN_NAME][EMAIL_ADDRESS][PERSON_…" at bounding box center [348, 178] width 651 height 21
type textarea "[EMAIL_ADDRESS][DOMAIN_NAME], [PERSON_NAME][DOMAIN_NAME][EMAIL_ADDRESS][PERSON_…"
drag, startPoint x: 1427, startPoint y: 484, endPoint x: 1405, endPoint y: 496, distance: 25.1
click at [1427, 484] on button "Rate" at bounding box center [1466, 484] width 166 height 22
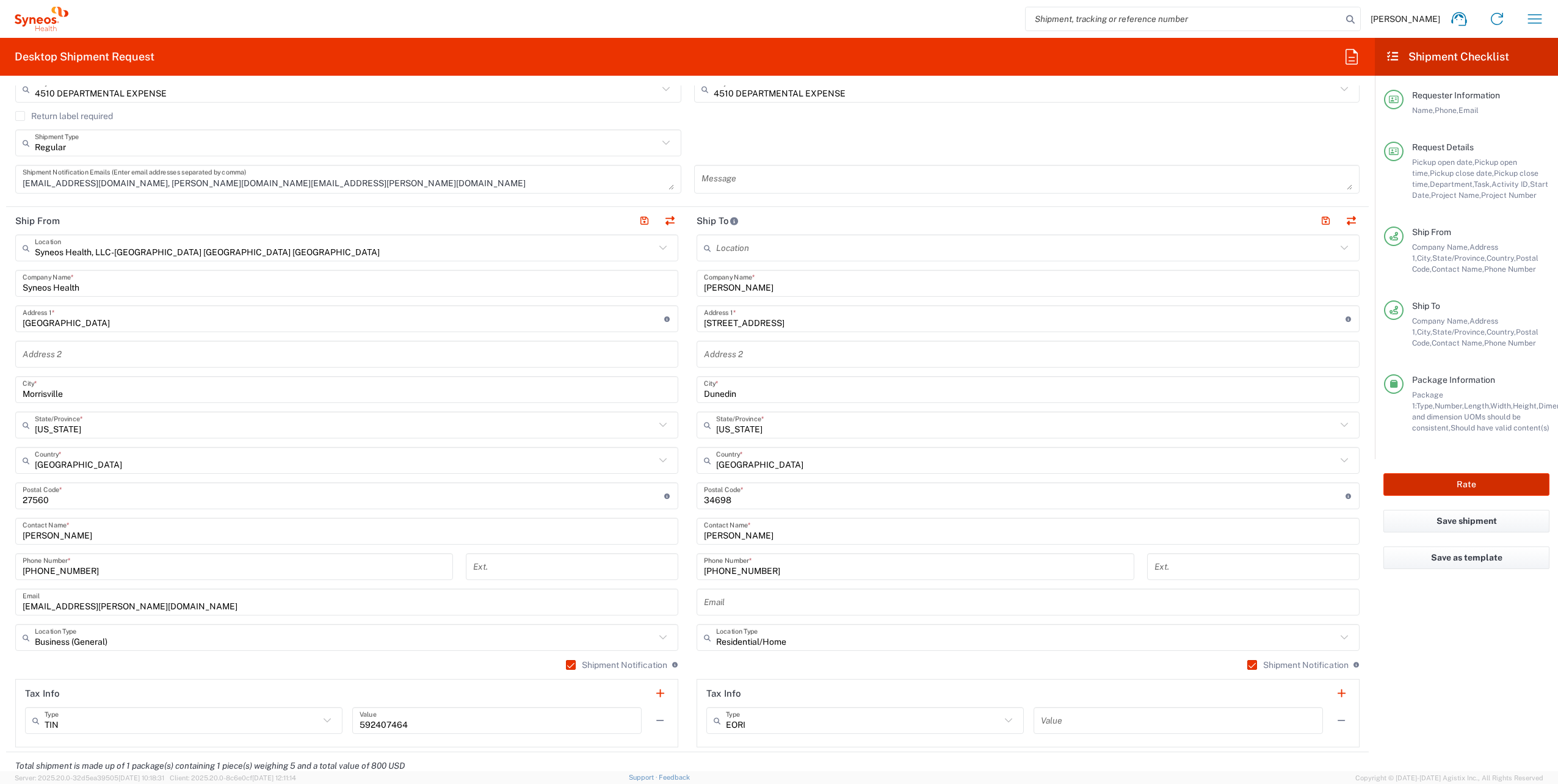
type input "4510 DEPARTMENTAL EXPENSE"
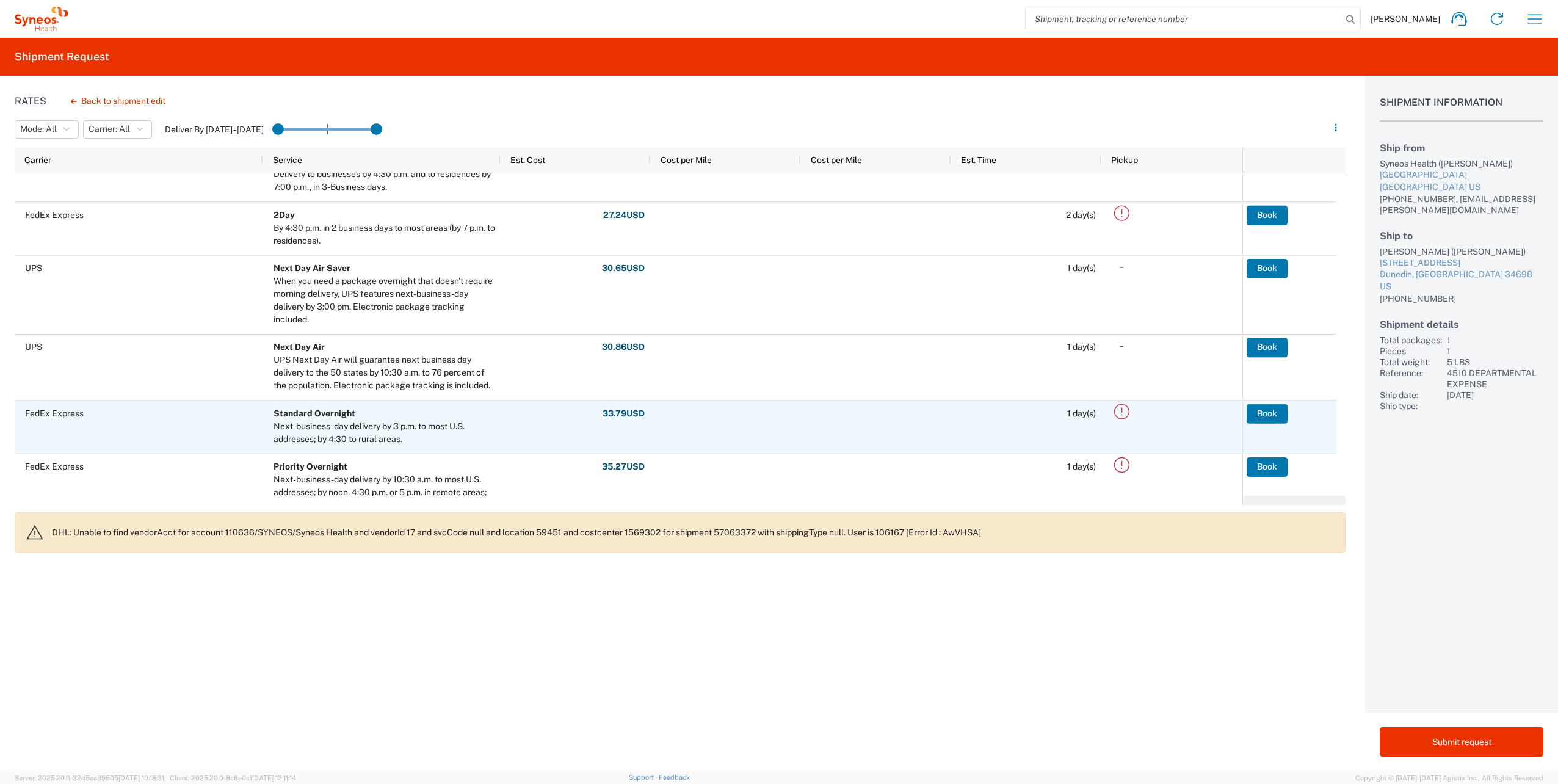
scroll to position [26, 0]
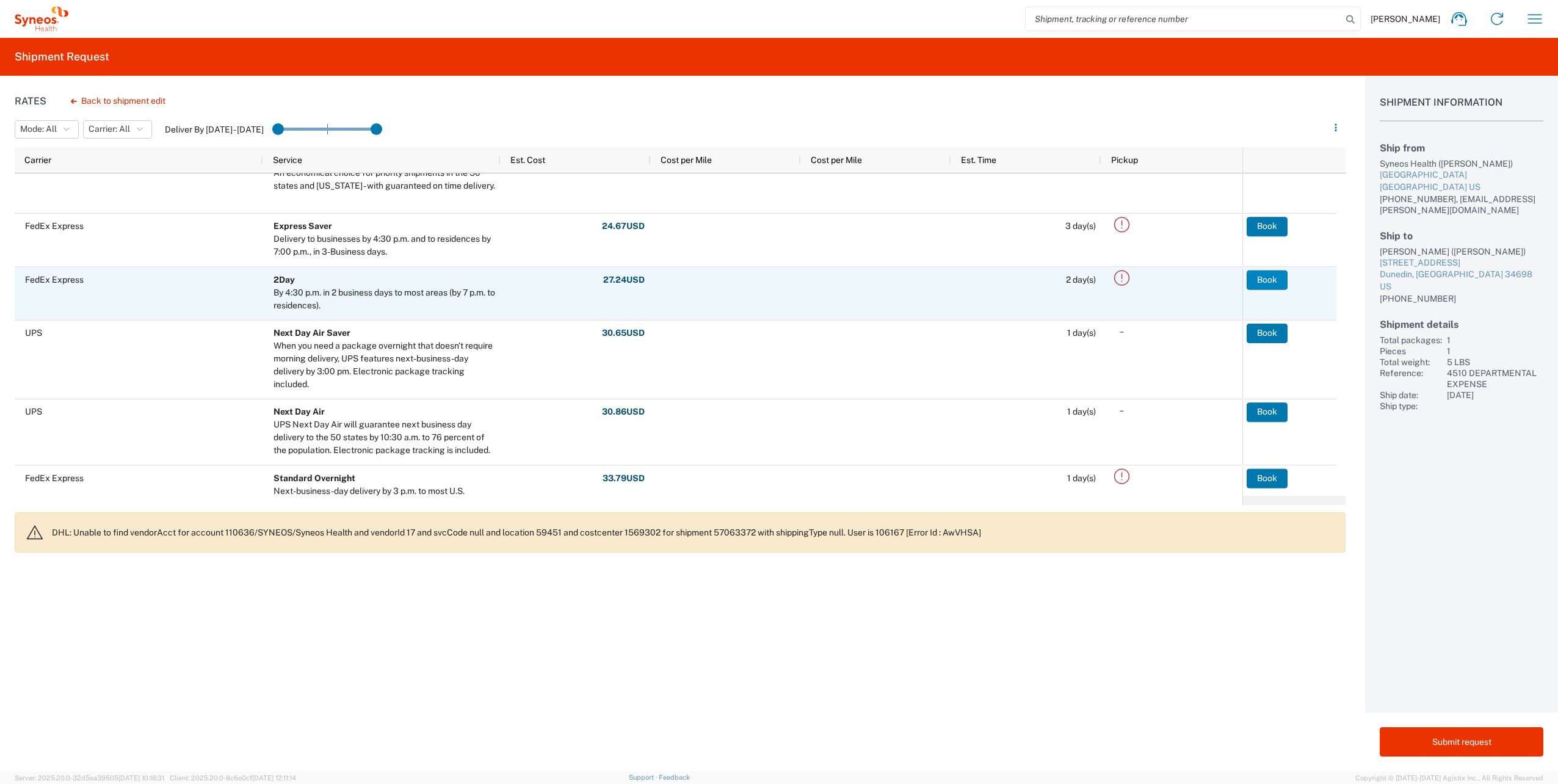
click at [1278, 279] on button "Book" at bounding box center [1267, 279] width 41 height 19
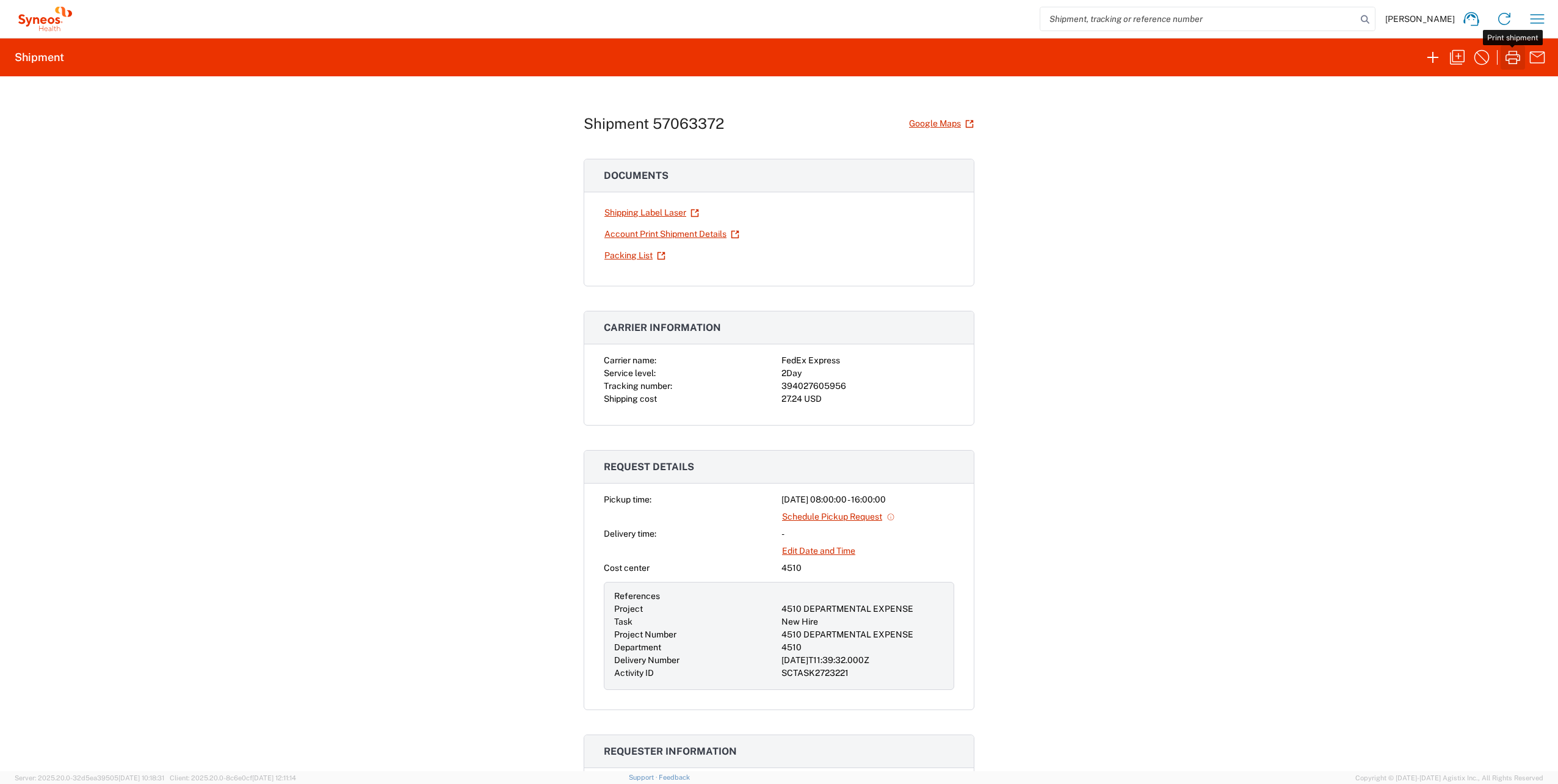
click at [1515, 56] on icon "button" at bounding box center [1512, 56] width 19 height 19
drag, startPoint x: 779, startPoint y: 382, endPoint x: 841, endPoint y: 384, distance: 62.0
click at [841, 384] on div "Carrier name: FedEx Express Service level: 2Day Tracking number: 394027605956 S…" at bounding box center [779, 379] width 350 height 51
drag, startPoint x: 841, startPoint y: 384, endPoint x: 828, endPoint y: 381, distance: 13.3
copy div "394027605956"
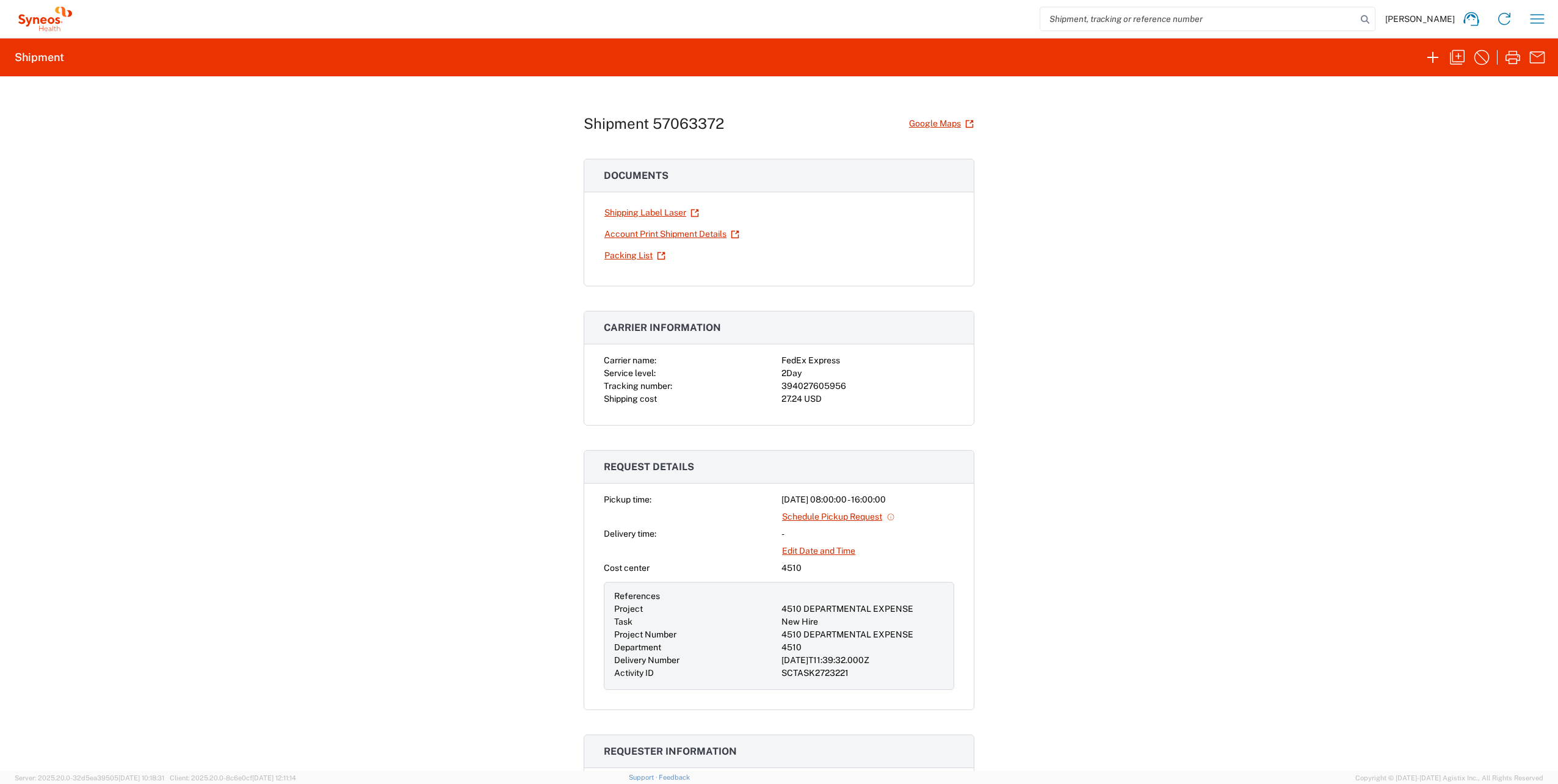
click at [1076, 301] on div "Shipment 57063372 Google Maps Documents Shipping Label Laser Account Print Ship…" at bounding box center [779, 423] width 1558 height 694
